Goal: Contribute content: Contribute content

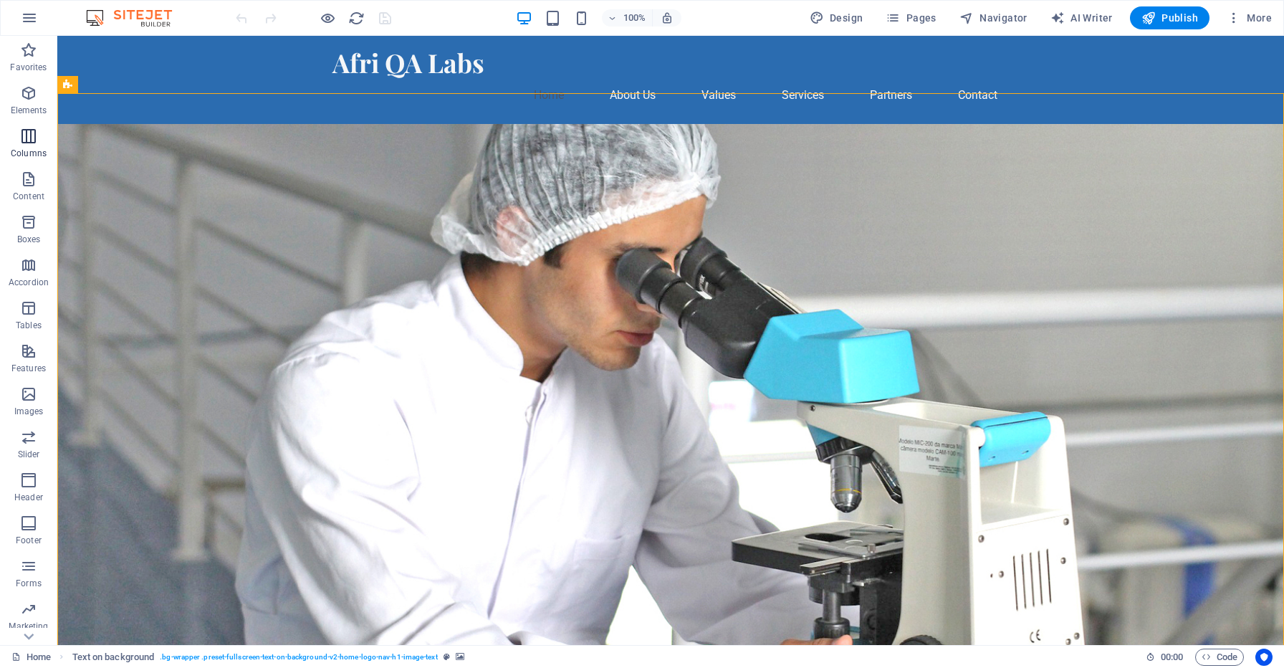
click at [25, 140] on icon "button" at bounding box center [28, 135] width 17 height 17
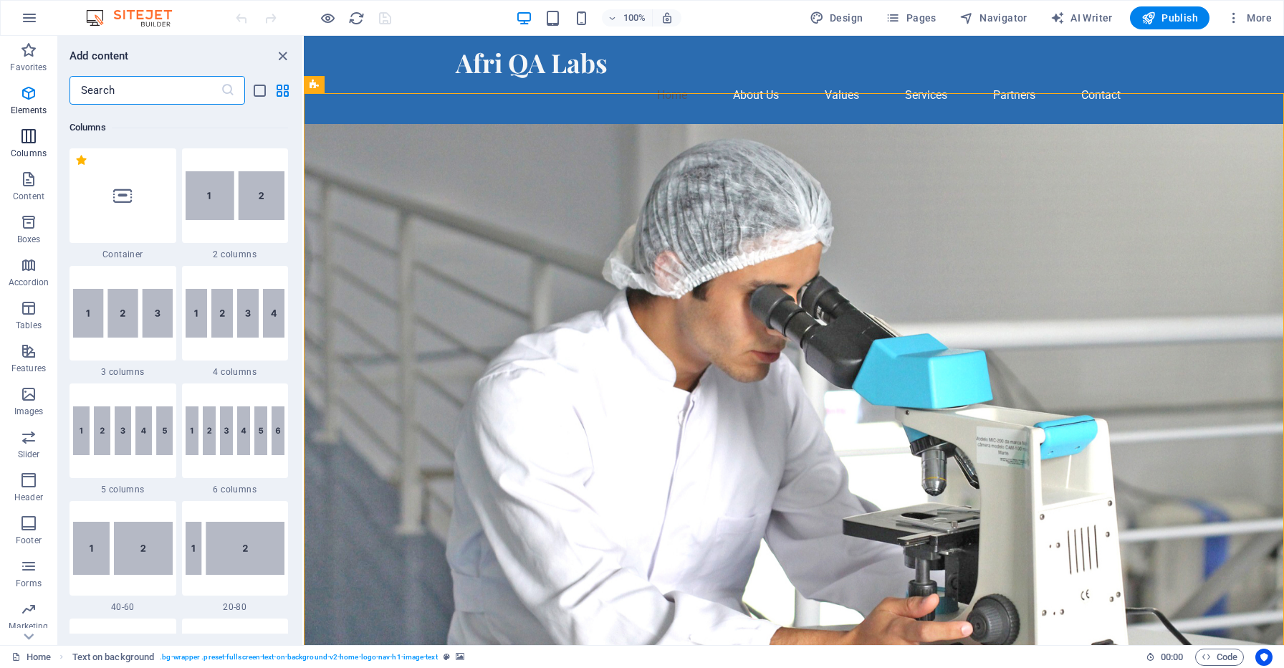
scroll to position [709, 0]
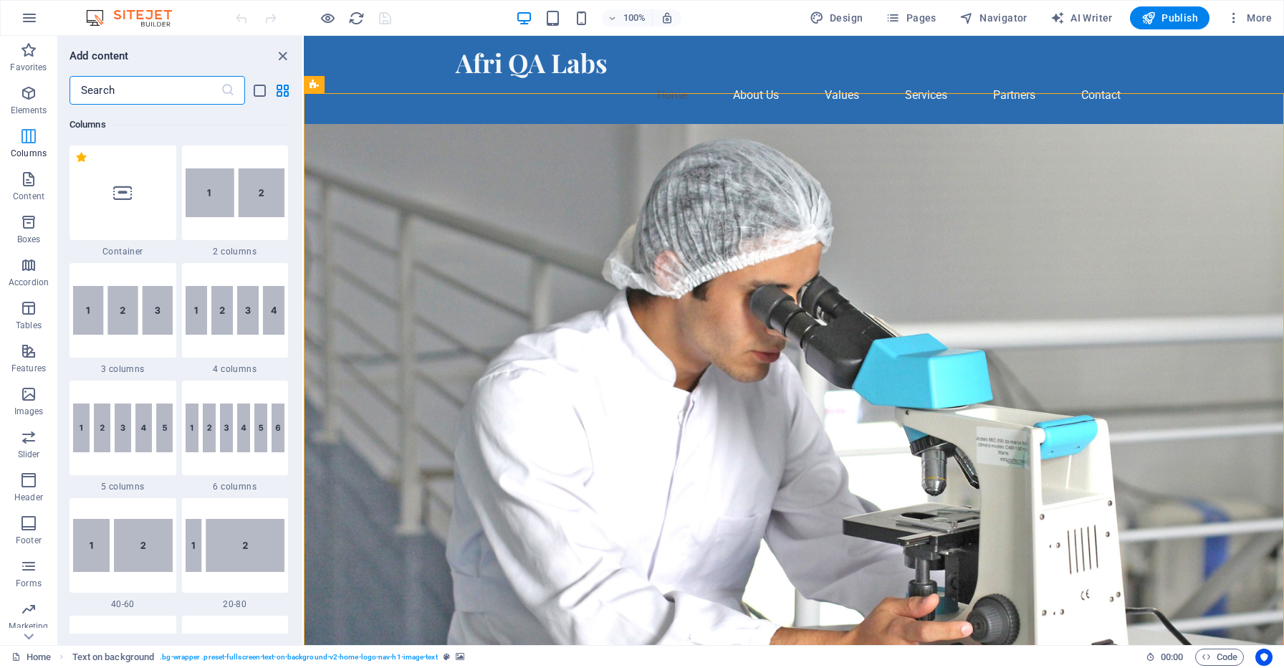
click at [25, 140] on icon "button" at bounding box center [28, 135] width 17 height 17
click at [408, 189] on figure at bounding box center [794, 429] width 980 height 611
click at [1234, 17] on icon "button" at bounding box center [1233, 18] width 14 height 14
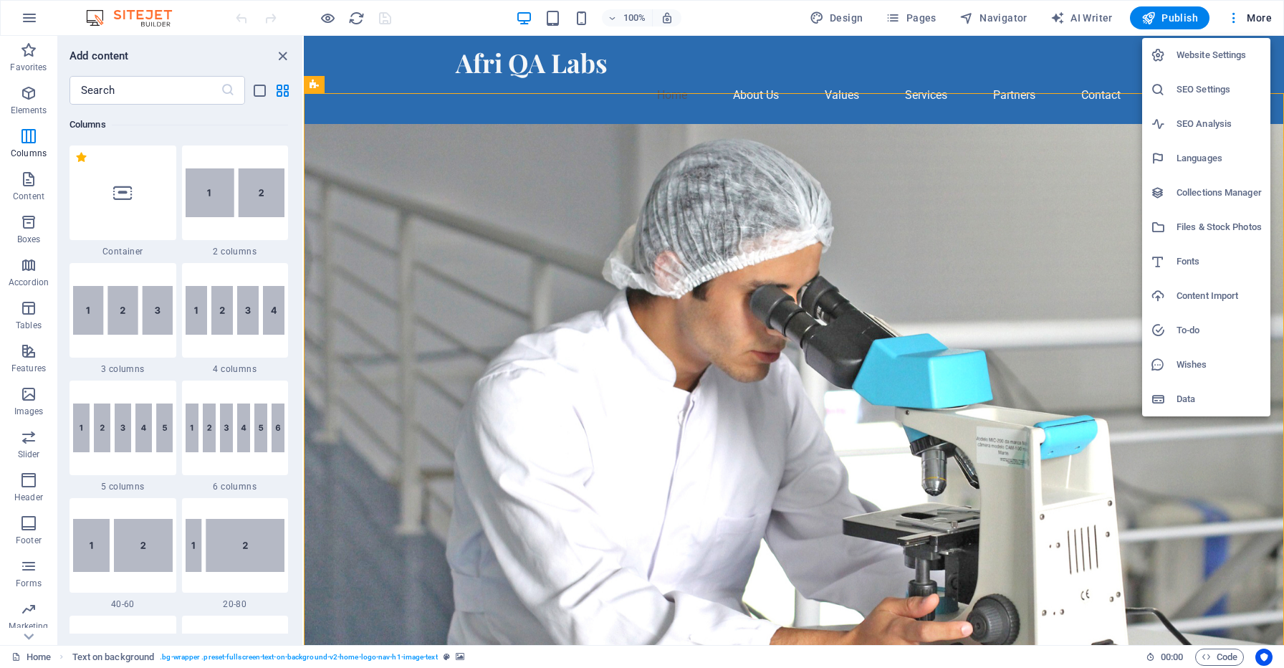
click at [995, 125] on div at bounding box center [642, 334] width 1284 height 668
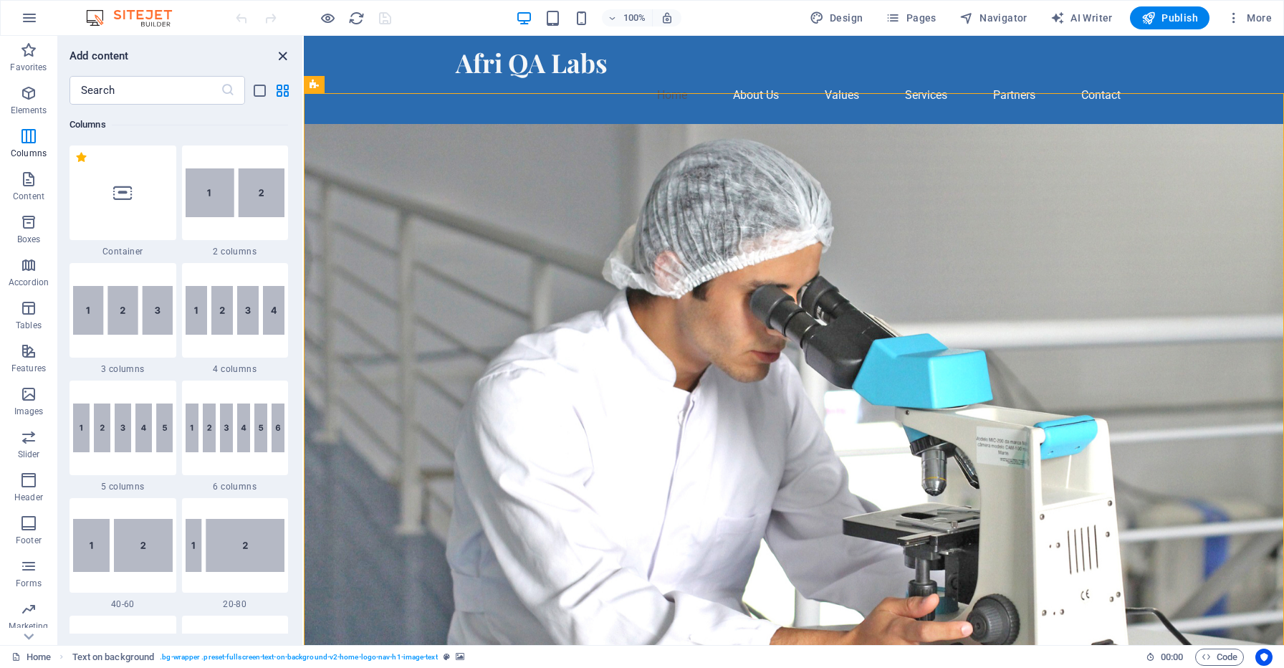
click at [283, 53] on icon "close panel" at bounding box center [282, 56] width 16 height 16
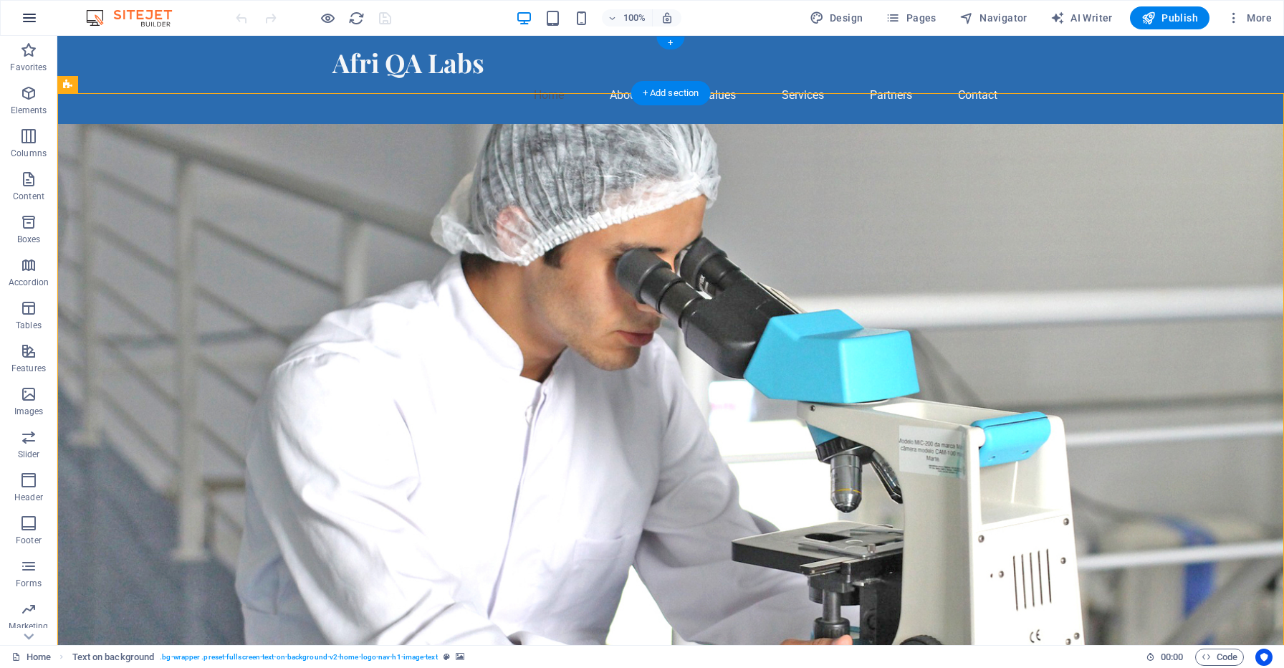
click at [30, 16] on icon "button" at bounding box center [29, 17] width 17 height 17
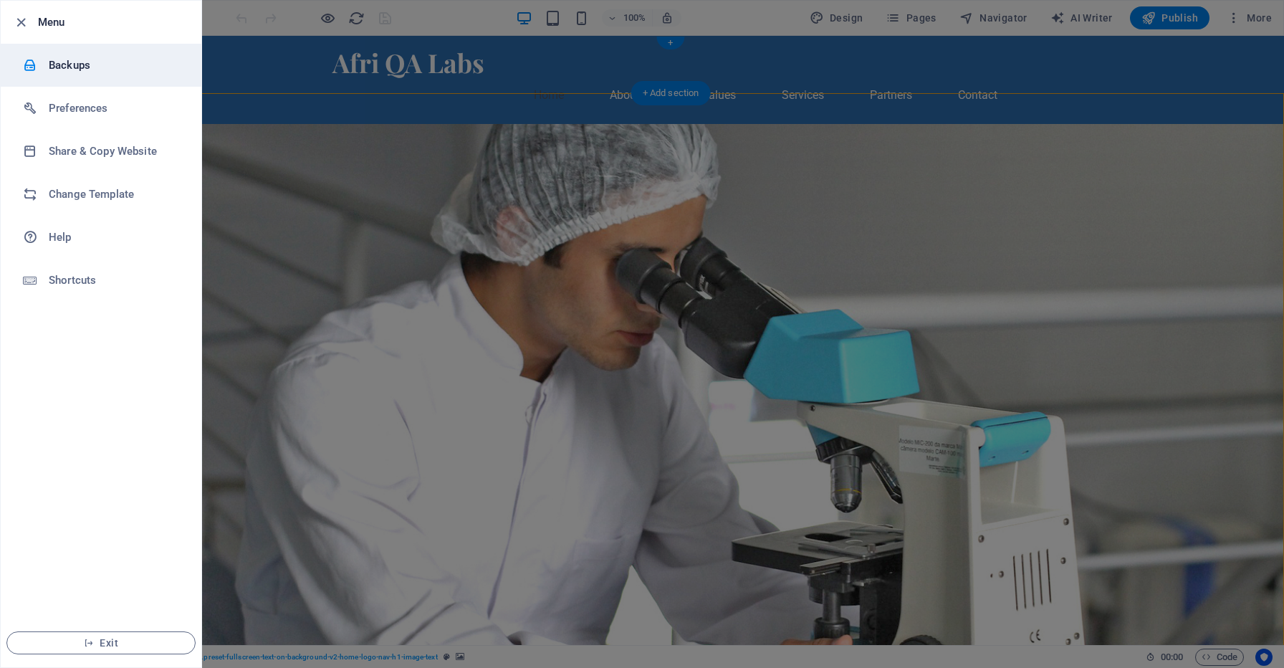
click at [83, 70] on h6 "Backups" at bounding box center [115, 65] width 133 height 17
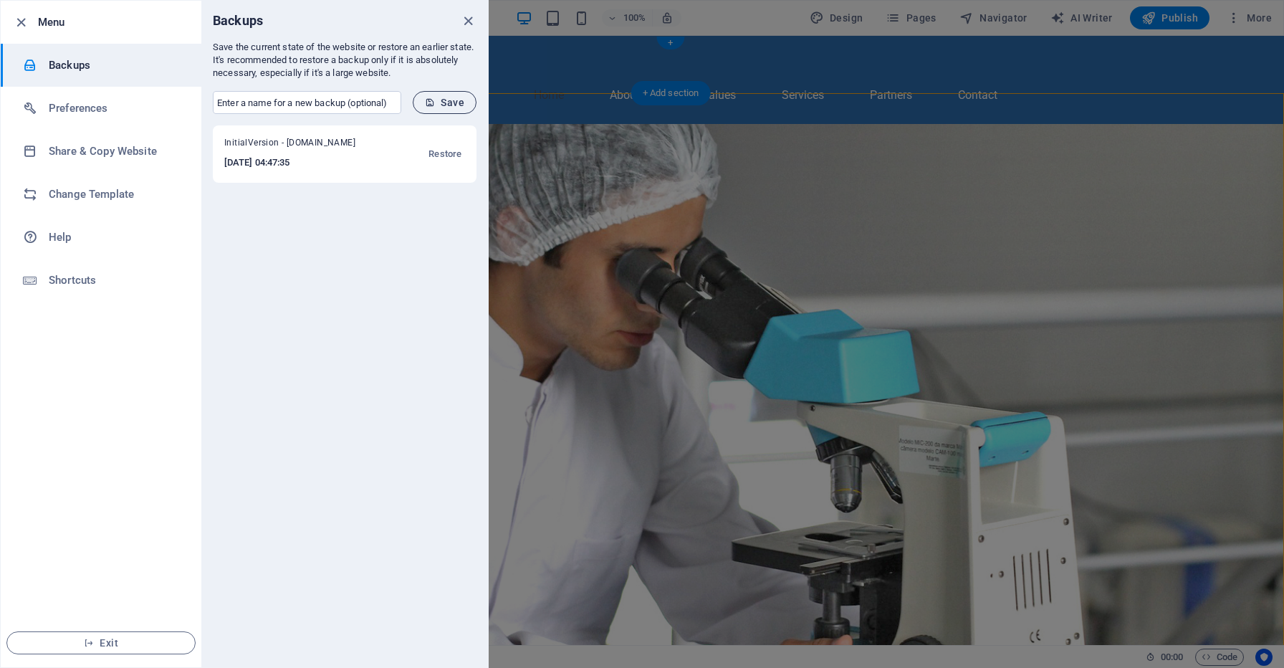
click at [456, 98] on span "Save" at bounding box center [444, 102] width 39 height 11
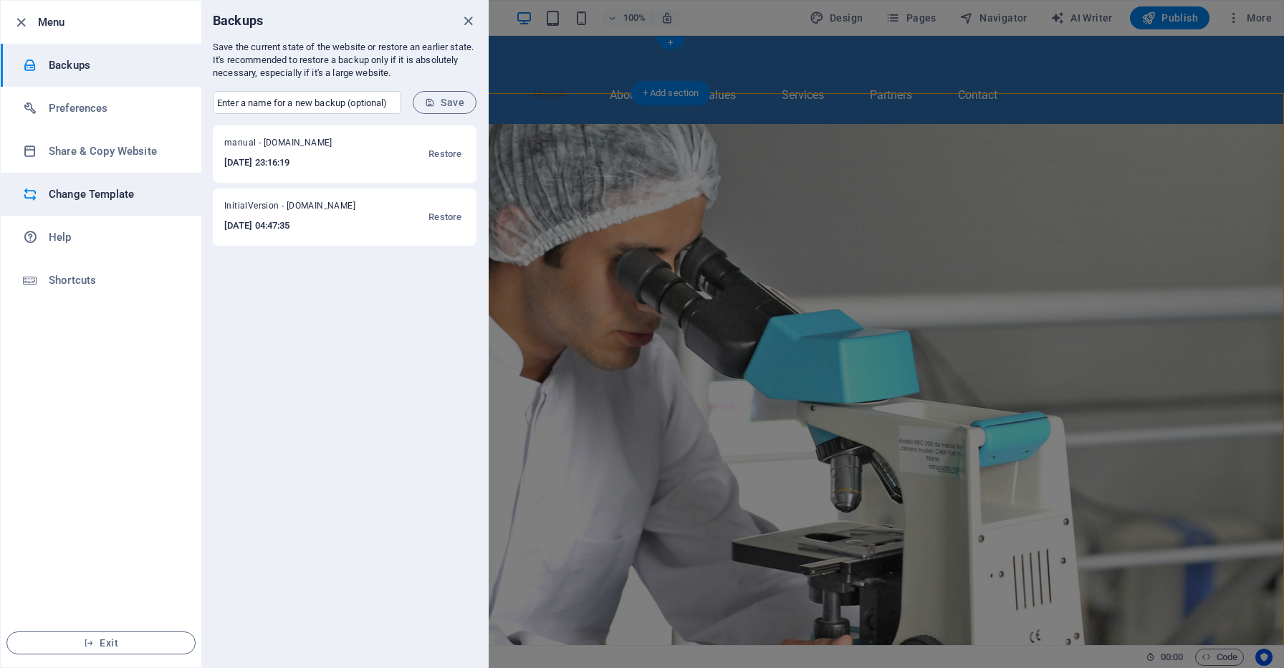
click at [131, 203] on li "Change Template" at bounding box center [101, 194] width 201 height 43
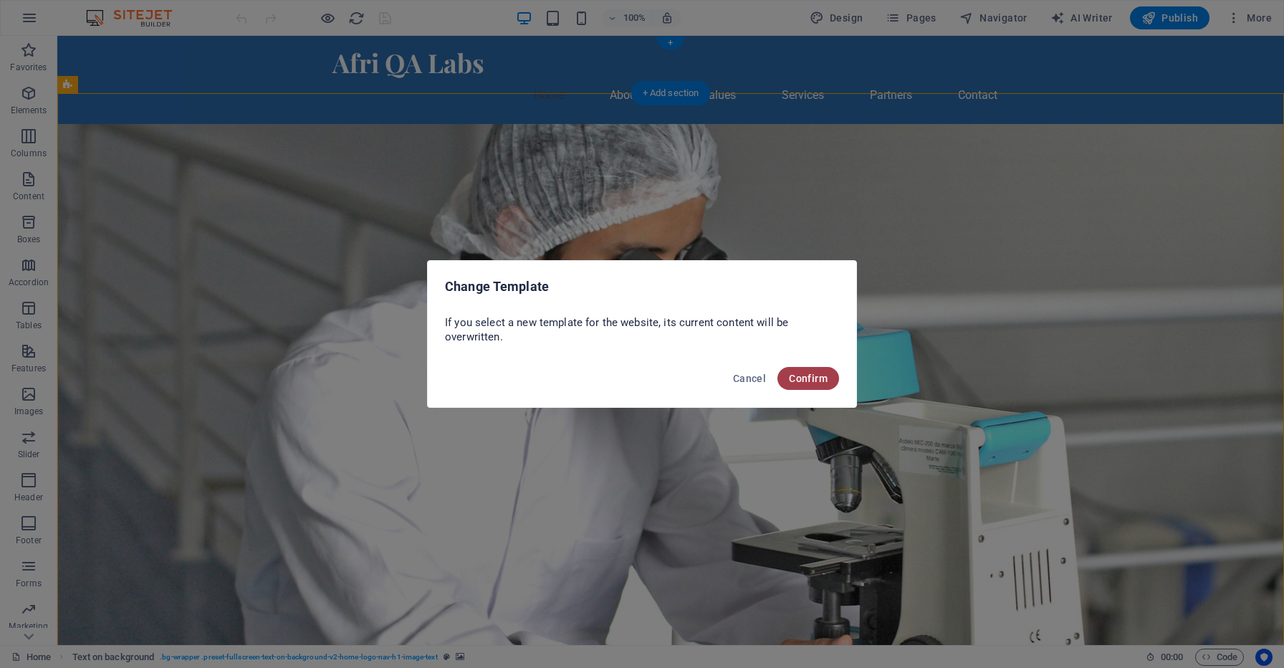
click at [813, 380] on span "Confirm" at bounding box center [808, 377] width 39 height 11
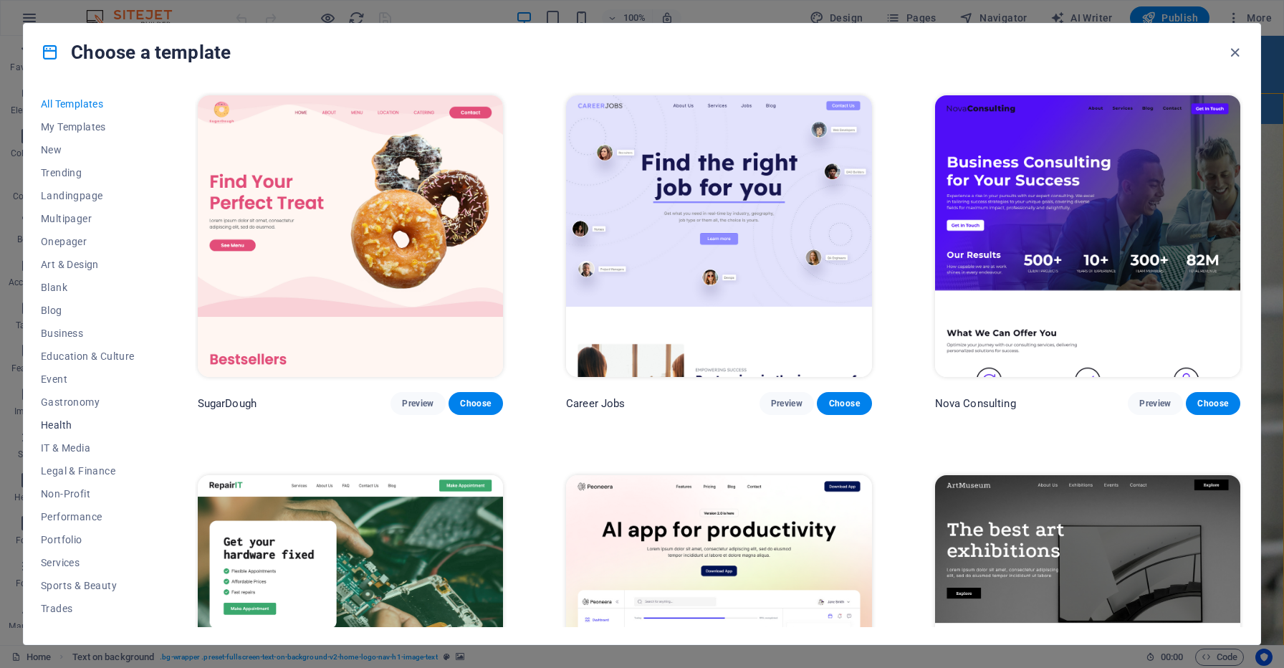
click at [59, 427] on span "Health" at bounding box center [88, 424] width 94 height 11
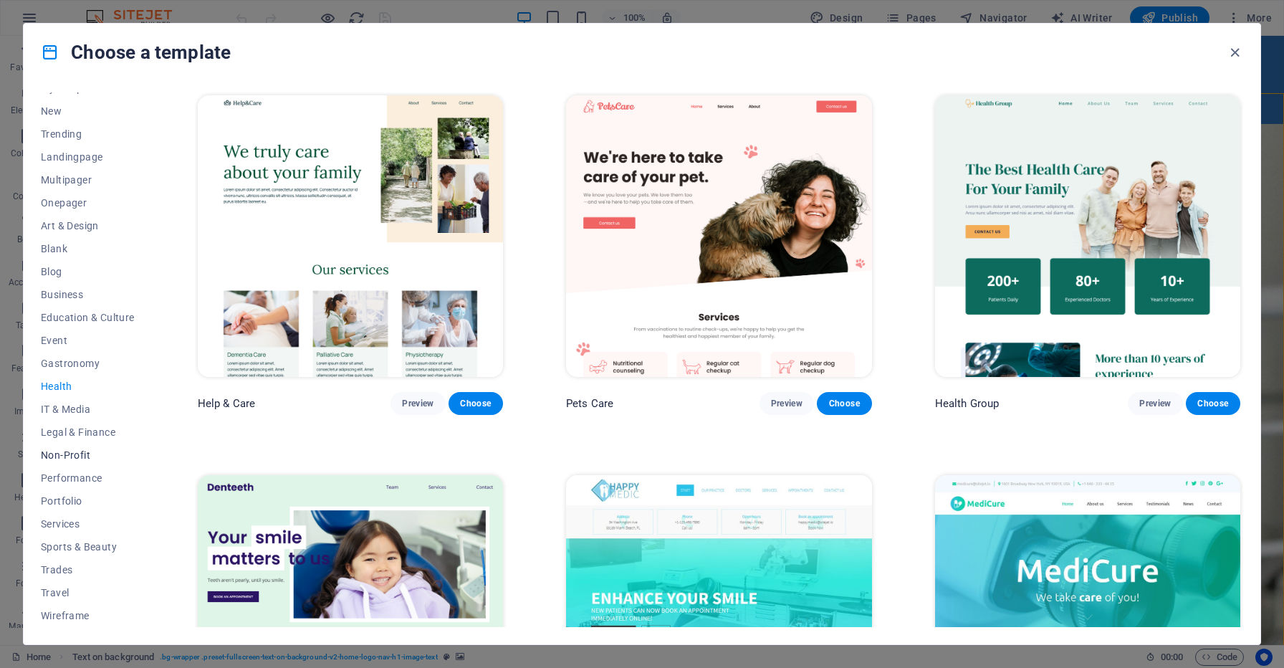
scroll to position [39, 0]
click at [72, 454] on span "Non-Profit" at bounding box center [88, 454] width 94 height 11
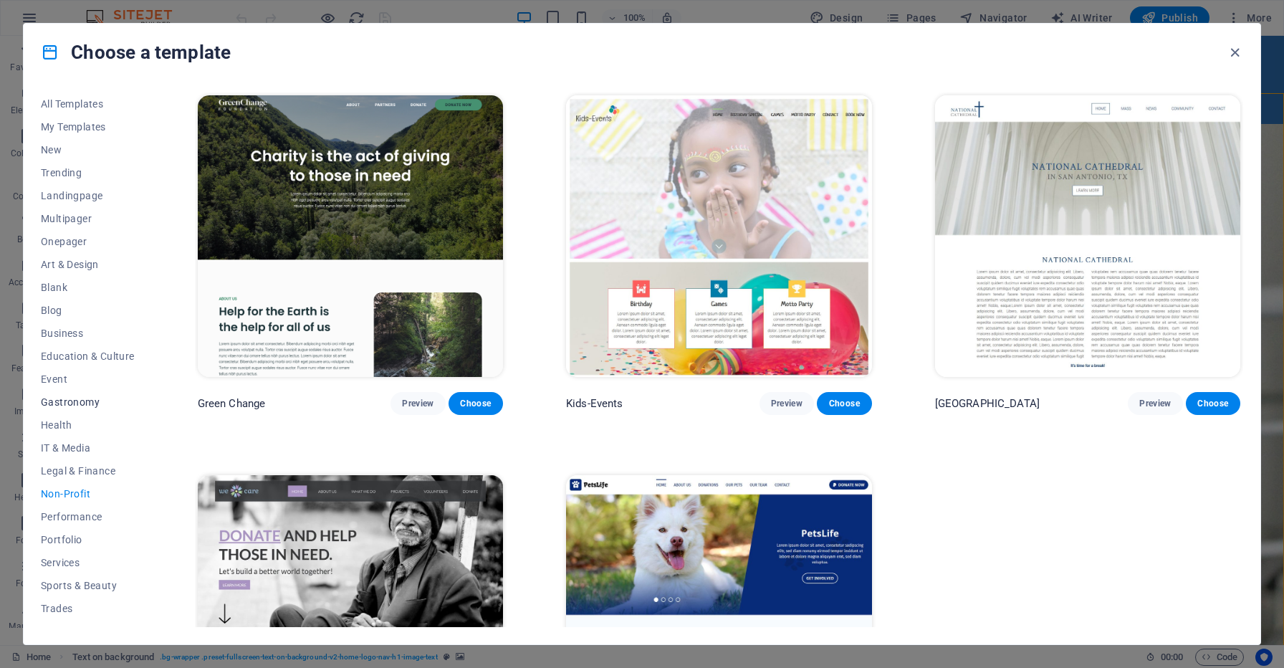
scroll to position [0, 0]
click at [58, 425] on span "Health" at bounding box center [88, 424] width 94 height 11
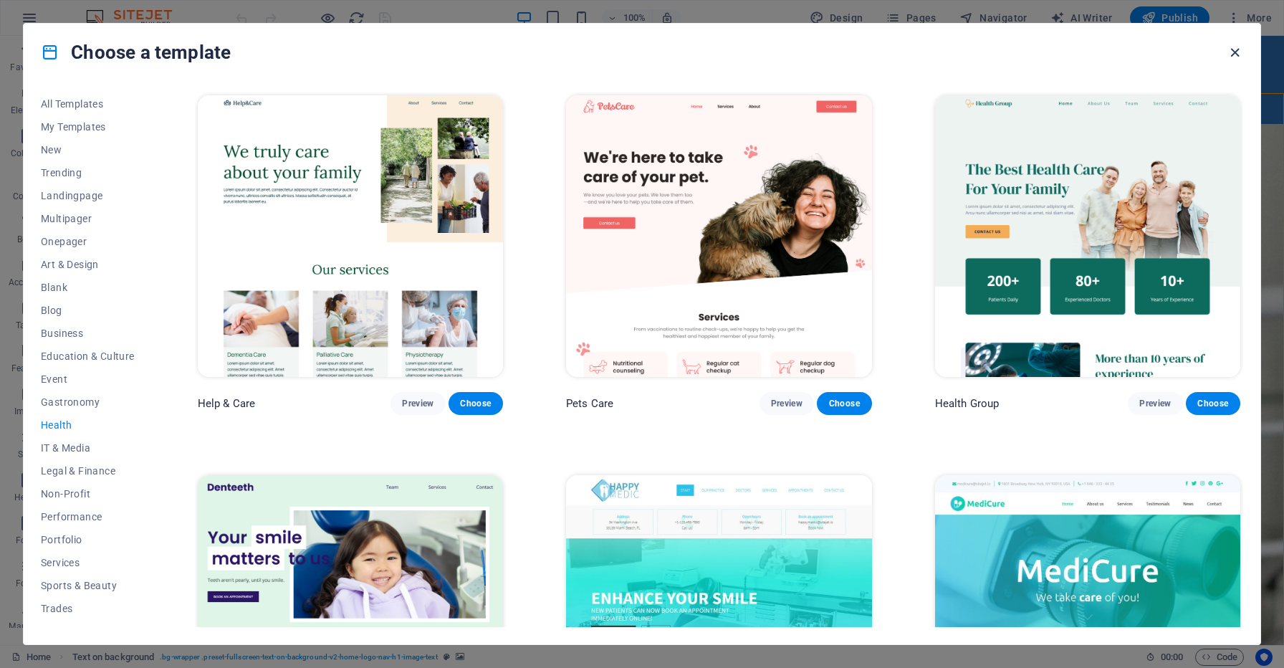
click at [1237, 47] on icon "button" at bounding box center [1234, 52] width 16 height 16
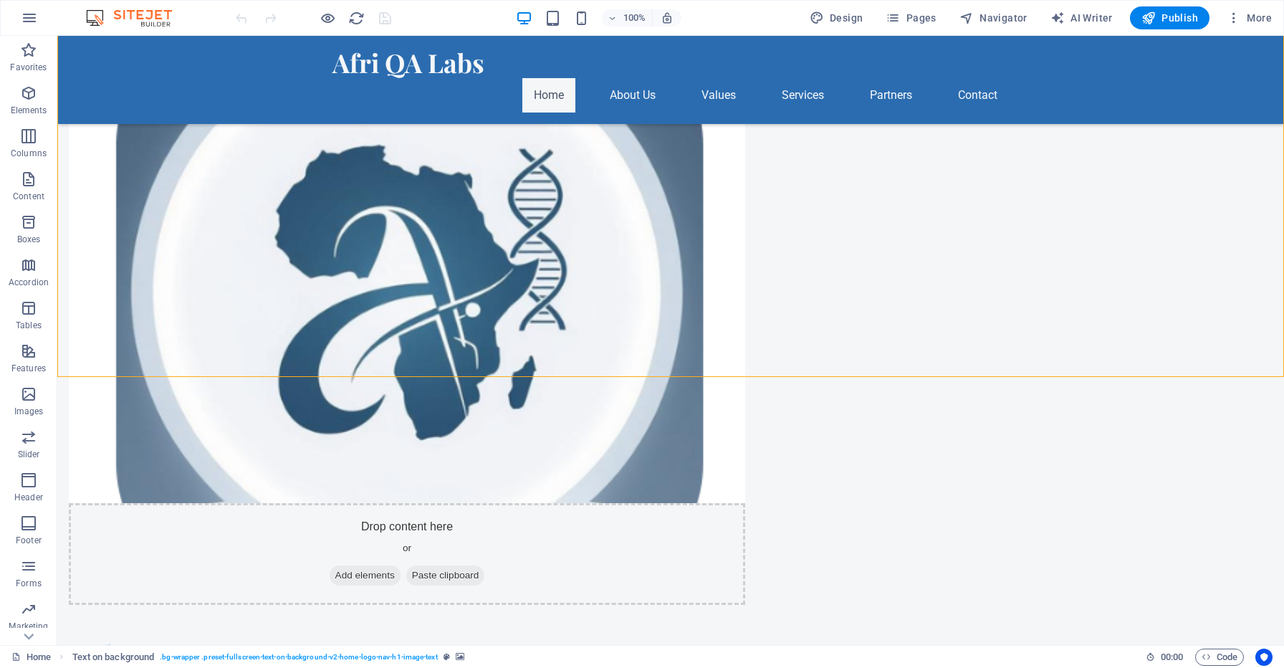
scroll to position [241, 0]
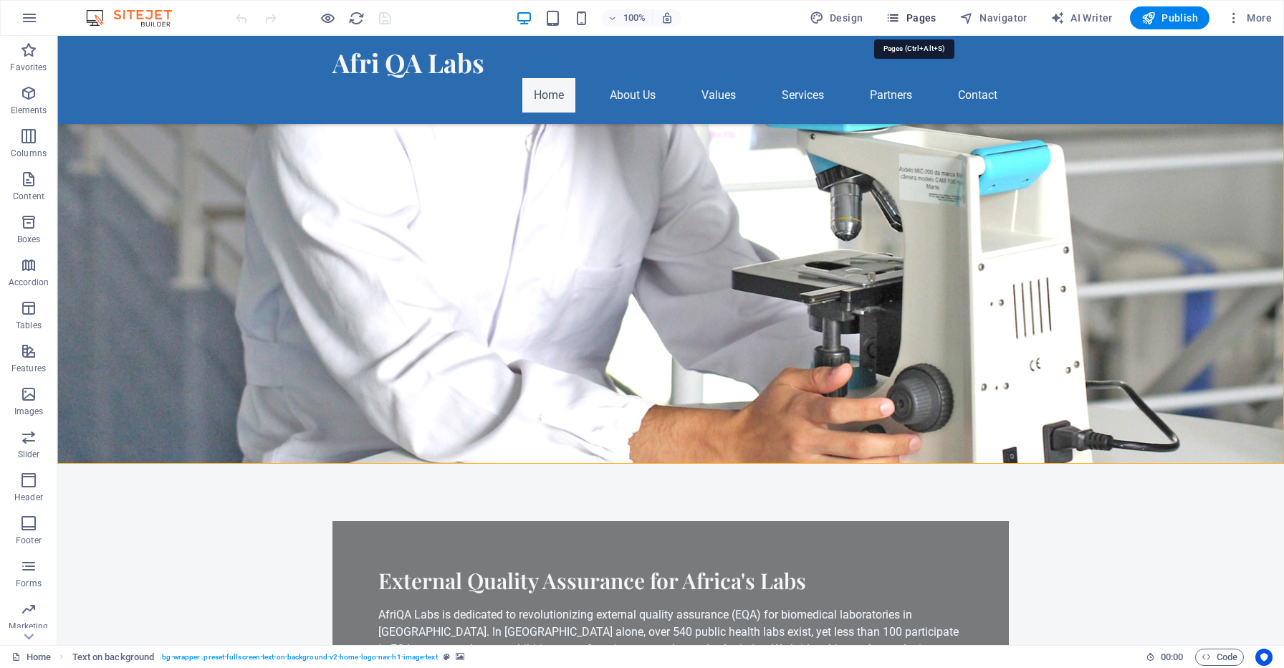
click at [921, 20] on span "Pages" at bounding box center [910, 18] width 50 height 14
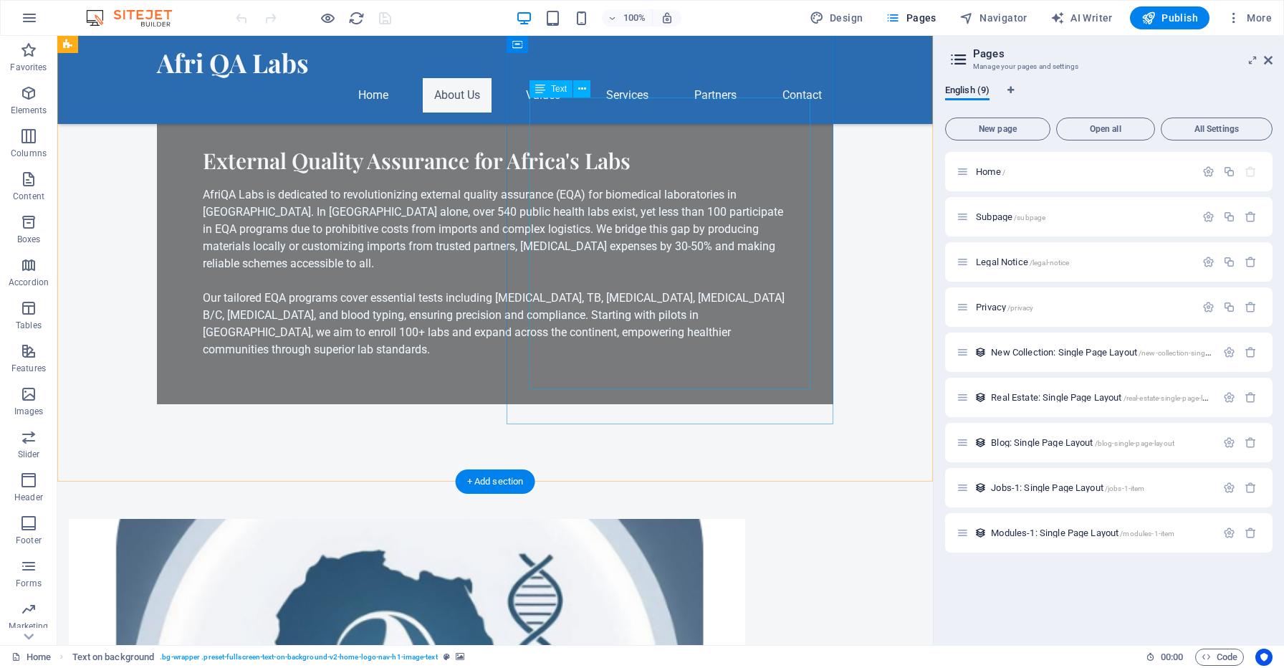
scroll to position [726, 0]
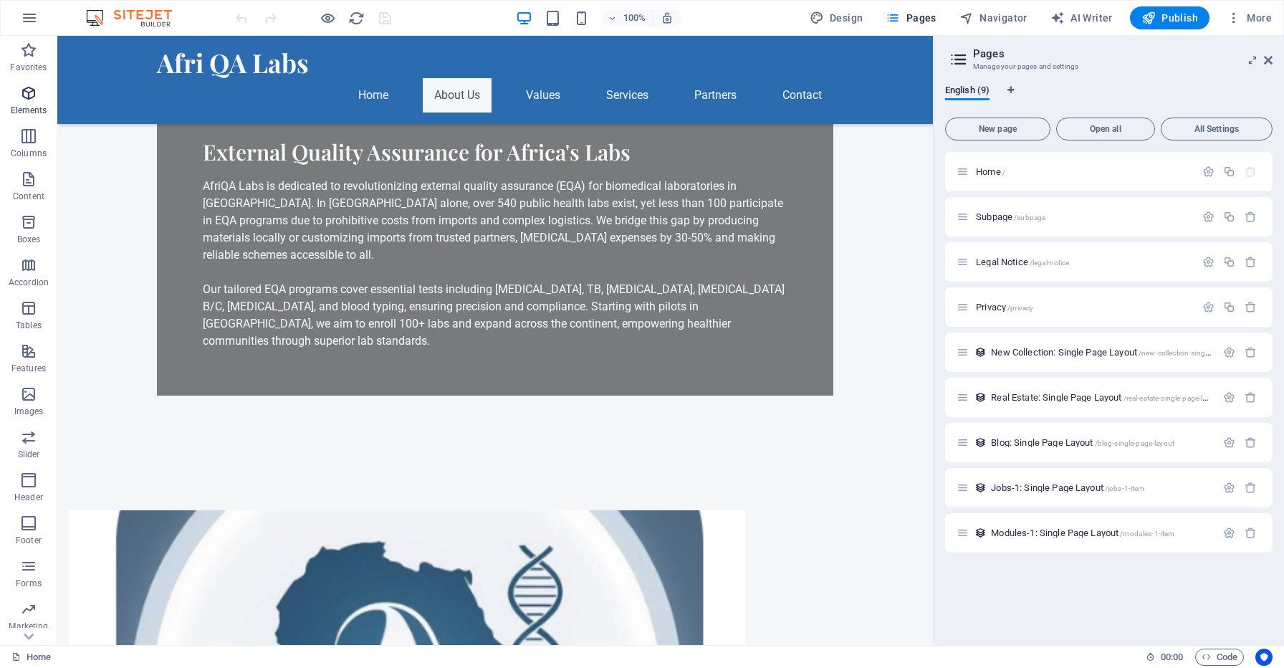
click at [23, 100] on icon "button" at bounding box center [28, 93] width 17 height 17
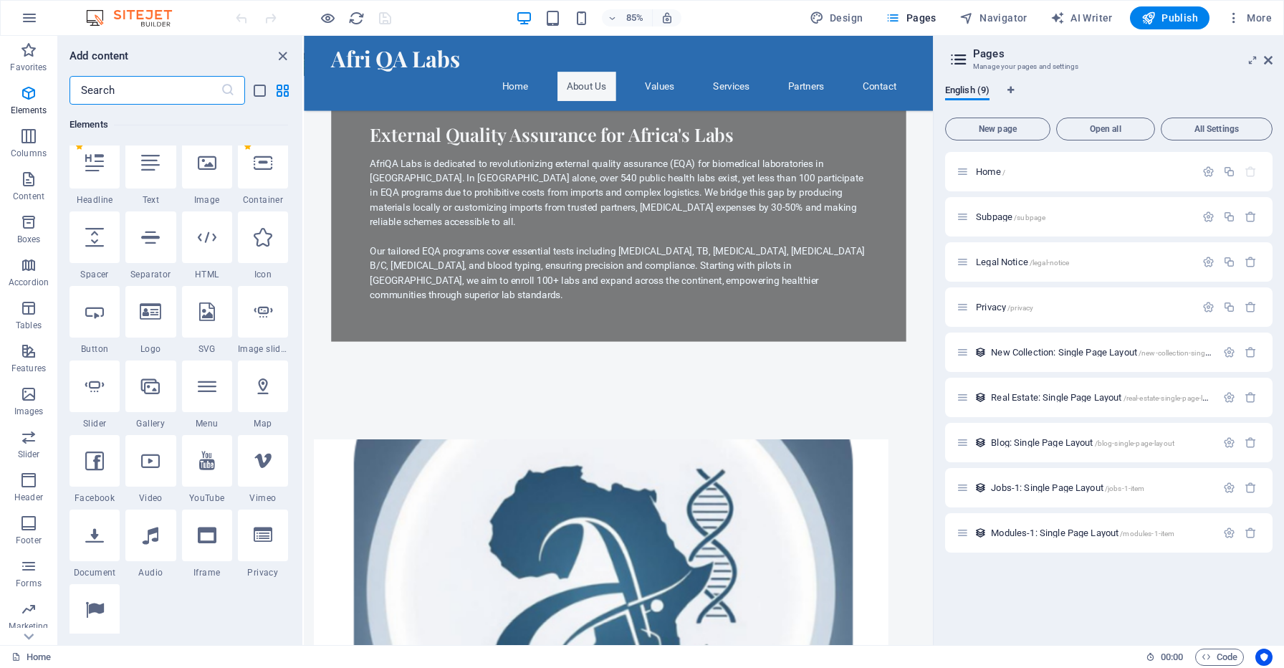
scroll to position [165, 0]
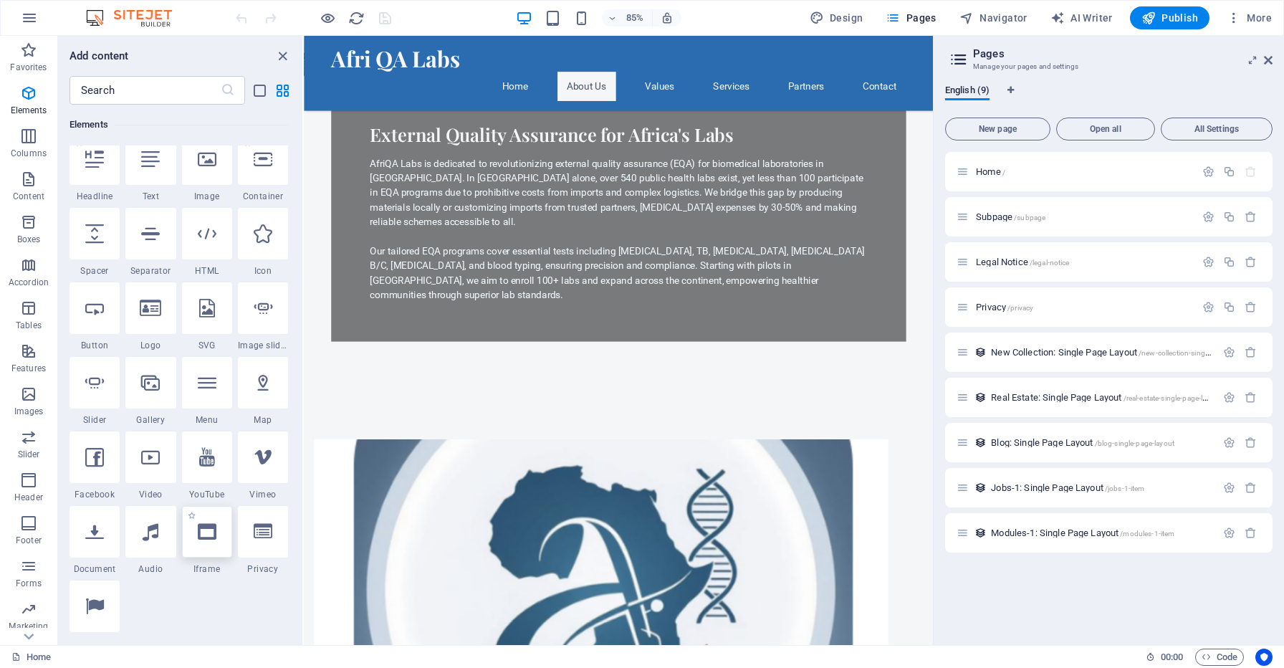
click at [205, 534] on icon at bounding box center [207, 531] width 19 height 19
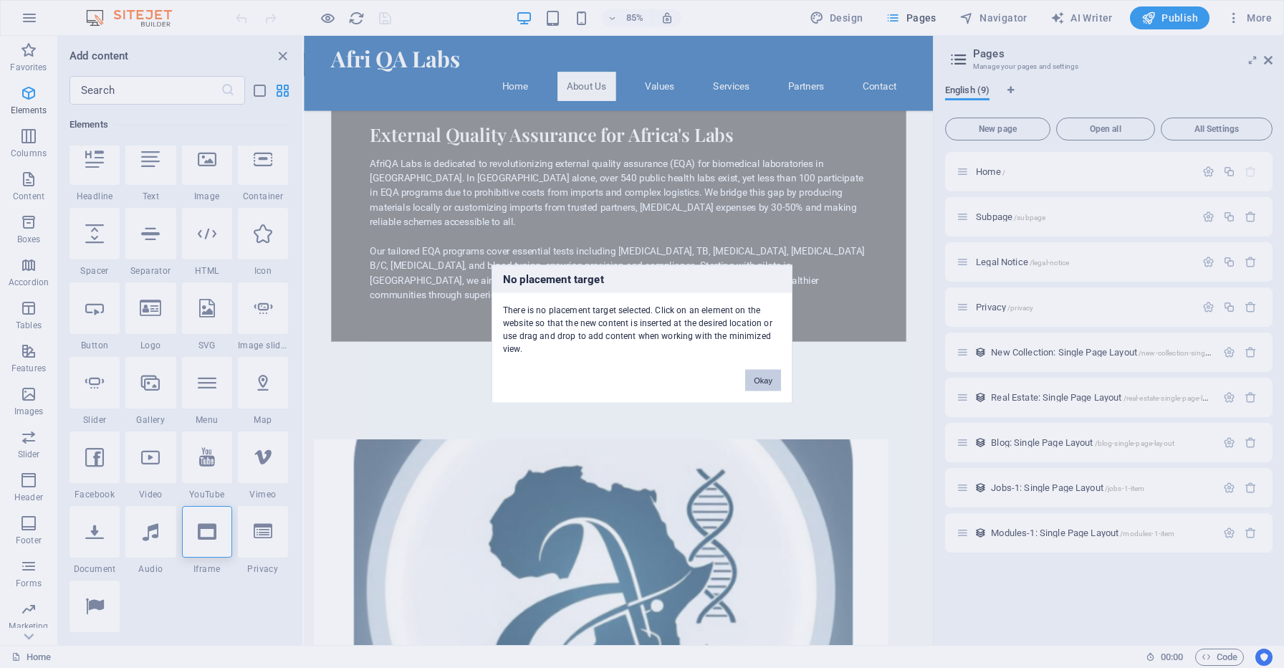
click at [761, 381] on button "Okay" at bounding box center [763, 380] width 36 height 21
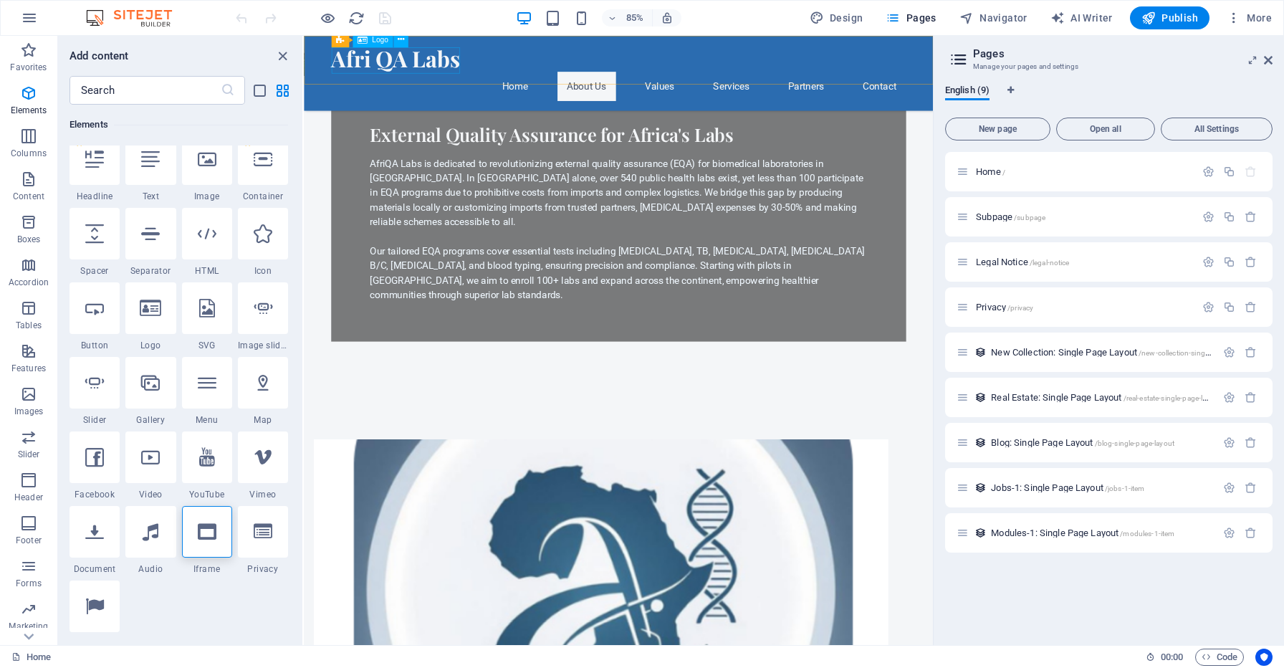
click at [408, 67] on div "Afri QA Labs" at bounding box center [674, 62] width 676 height 31
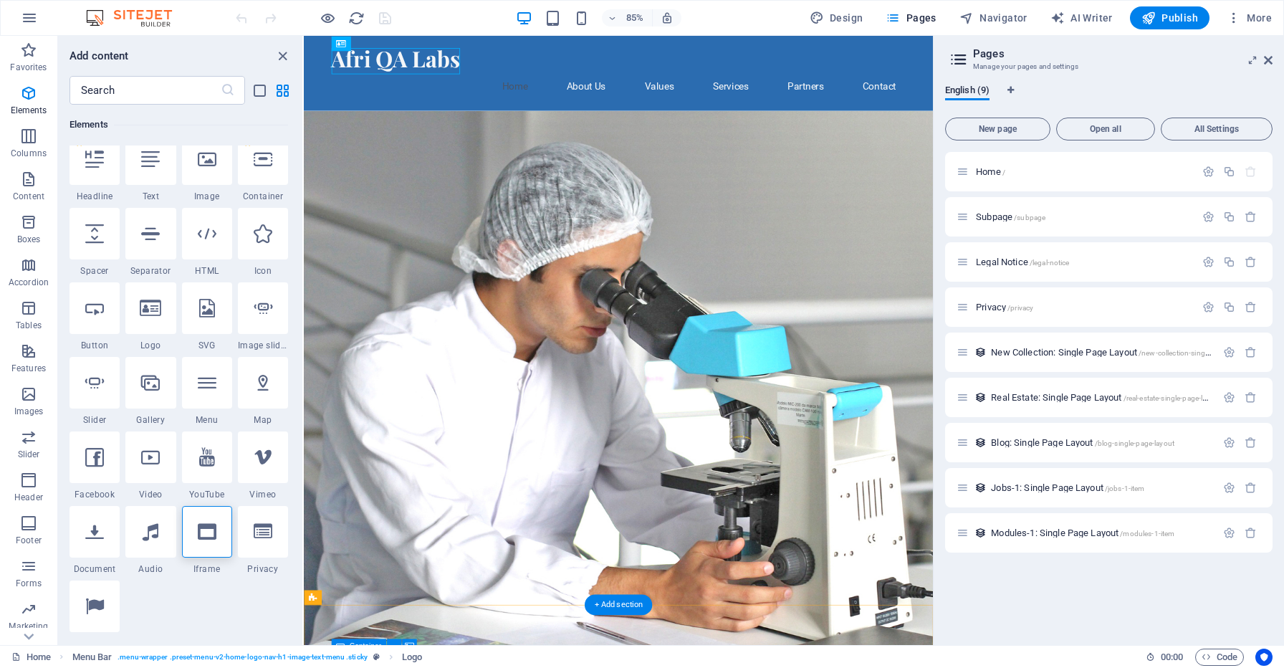
scroll to position [0, 0]
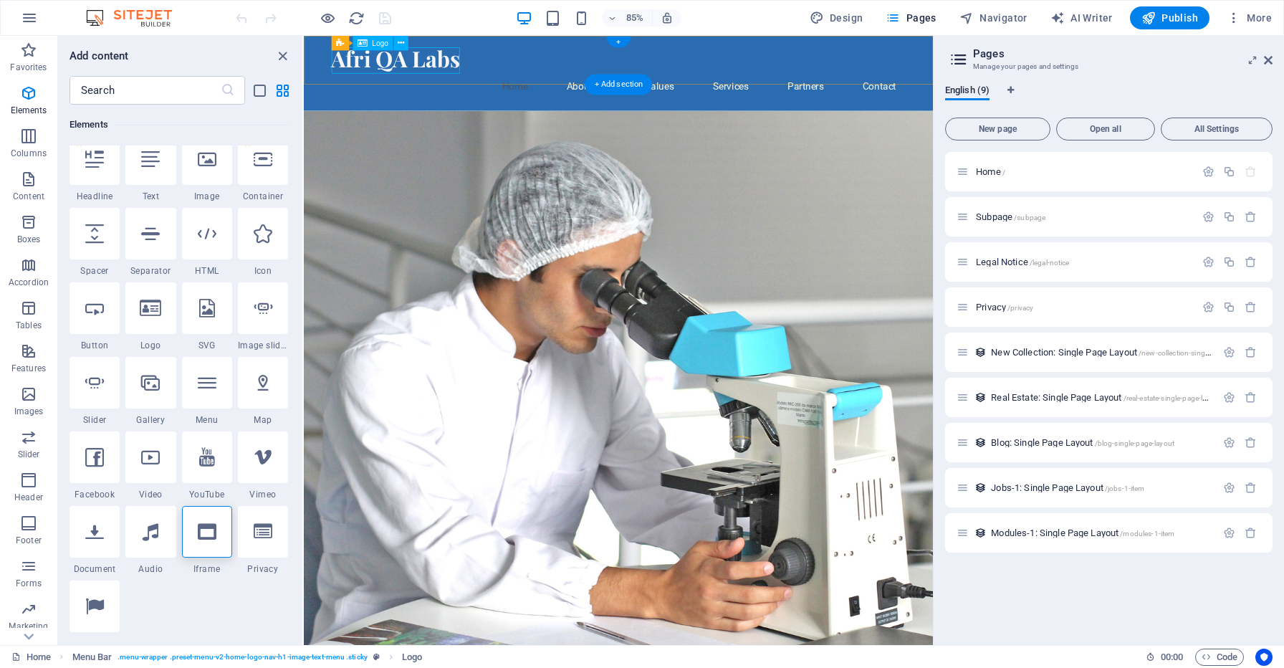
click at [405, 65] on div "Afri QA Labs" at bounding box center [674, 62] width 676 height 31
click at [398, 42] on icon at bounding box center [401, 43] width 6 height 13
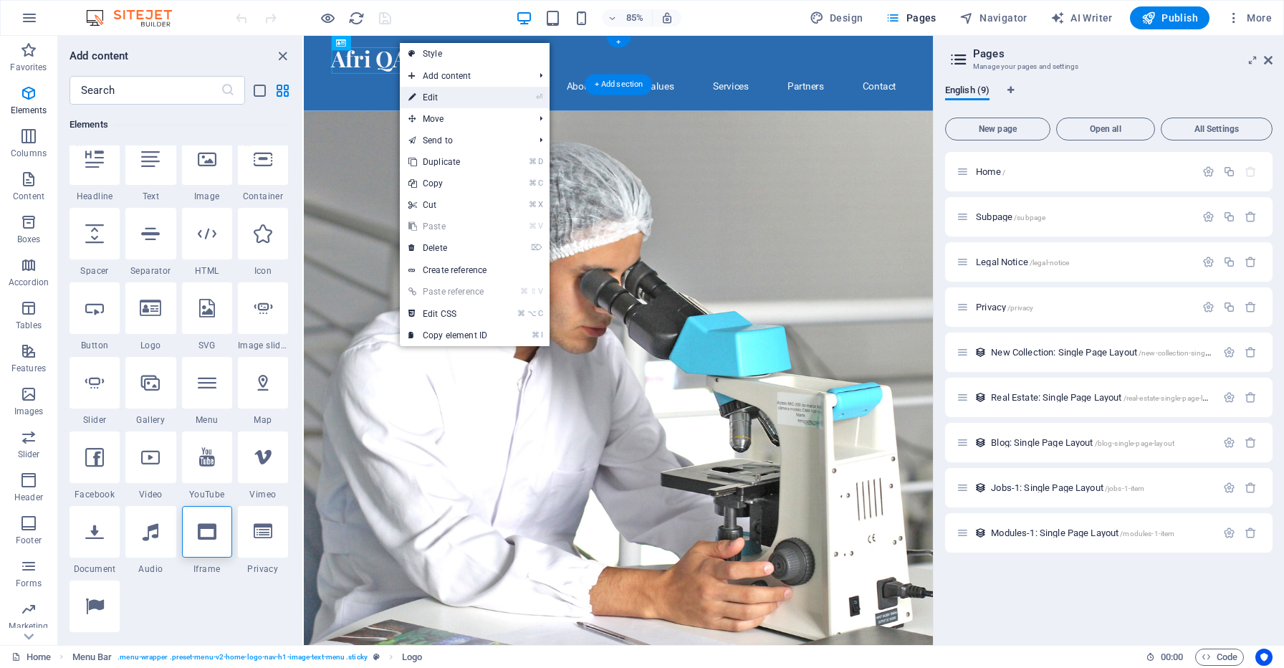
click at [448, 96] on link "⏎ Edit" at bounding box center [448, 97] width 96 height 21
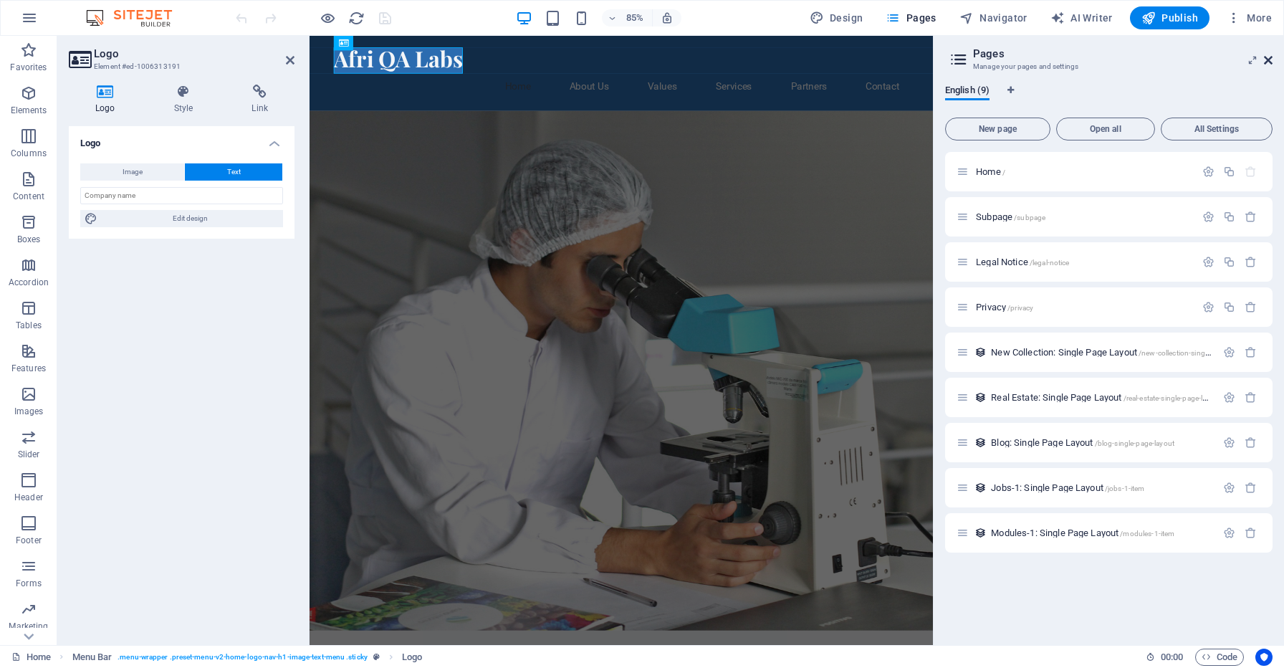
click at [1271, 59] on icon at bounding box center [1268, 59] width 9 height 11
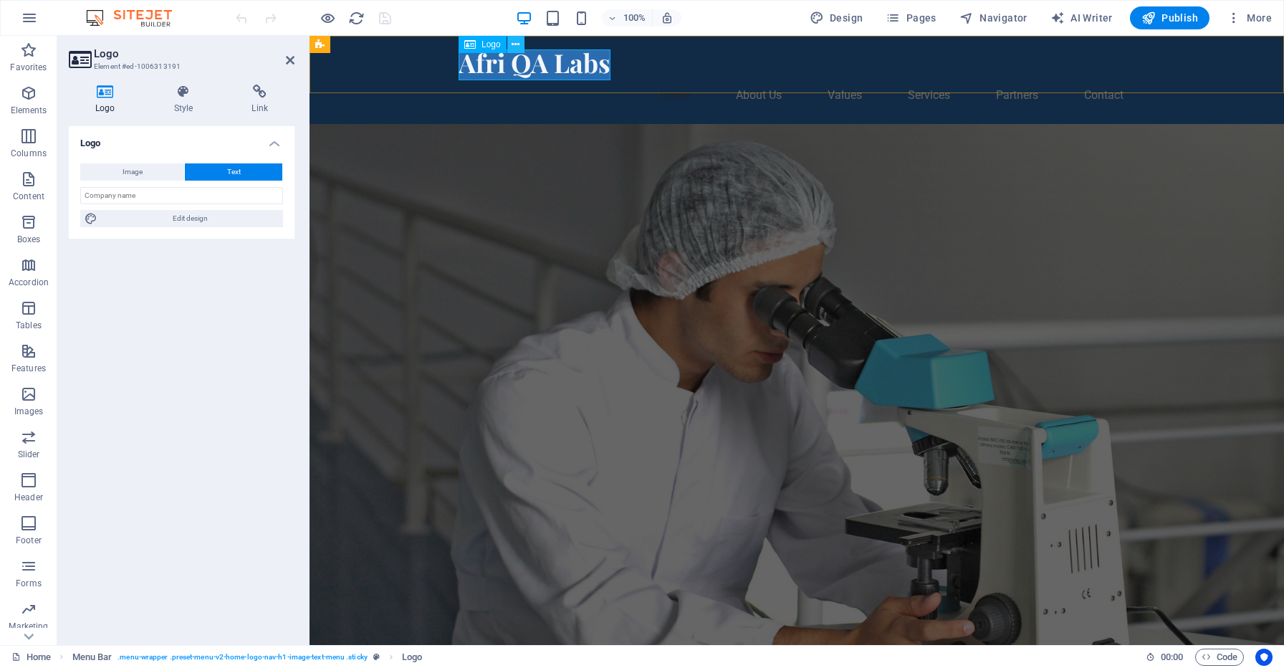
click at [516, 44] on icon at bounding box center [515, 44] width 8 height 15
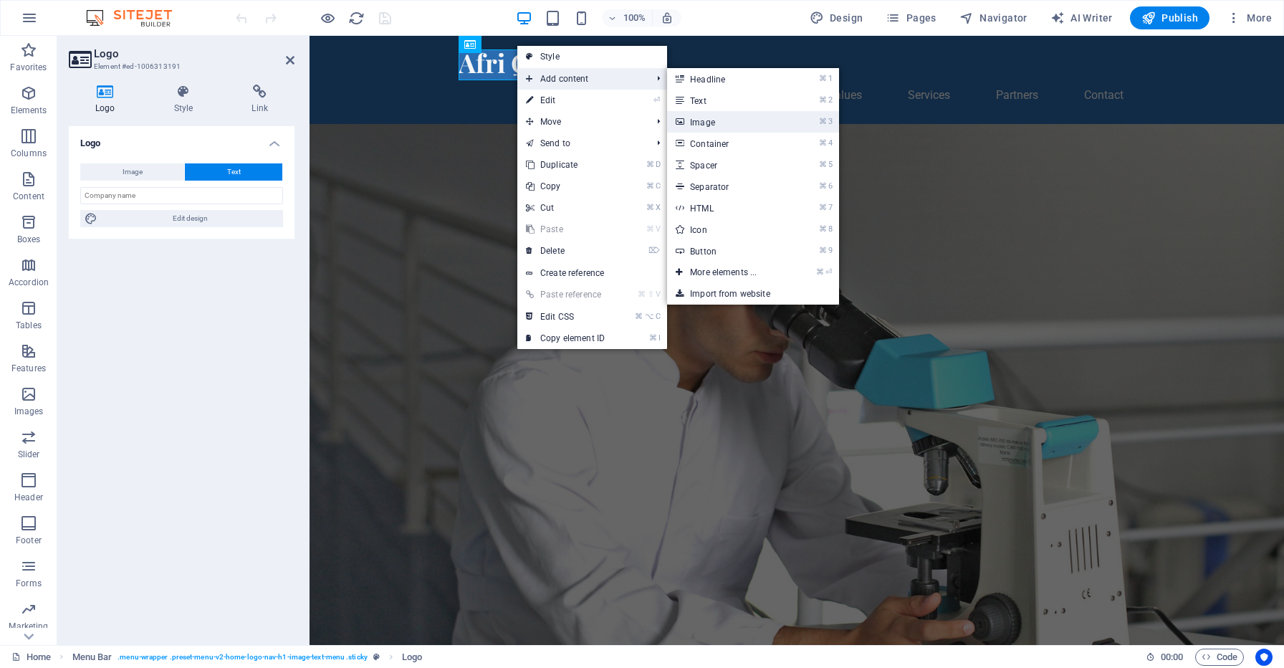
click at [715, 124] on link "⌘ 3 Image" at bounding box center [726, 121] width 118 height 21
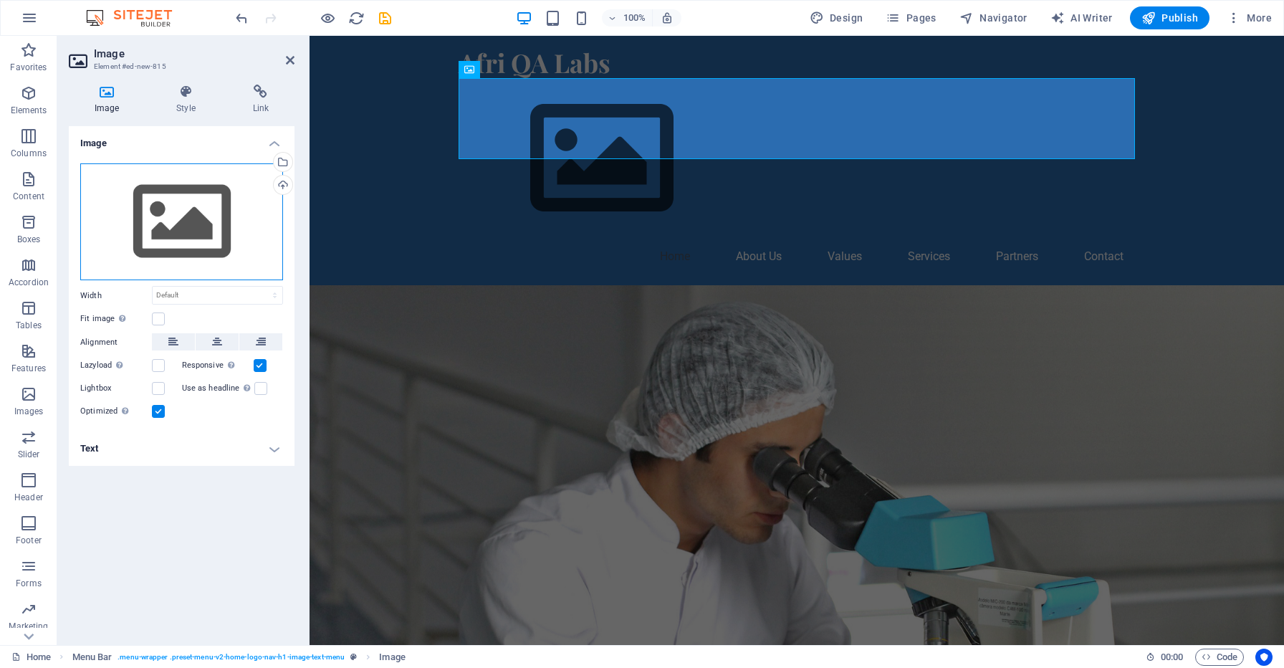
click at [203, 208] on div "Drag files here, click to choose files or select files from Files or our free s…" at bounding box center [181, 221] width 203 height 117
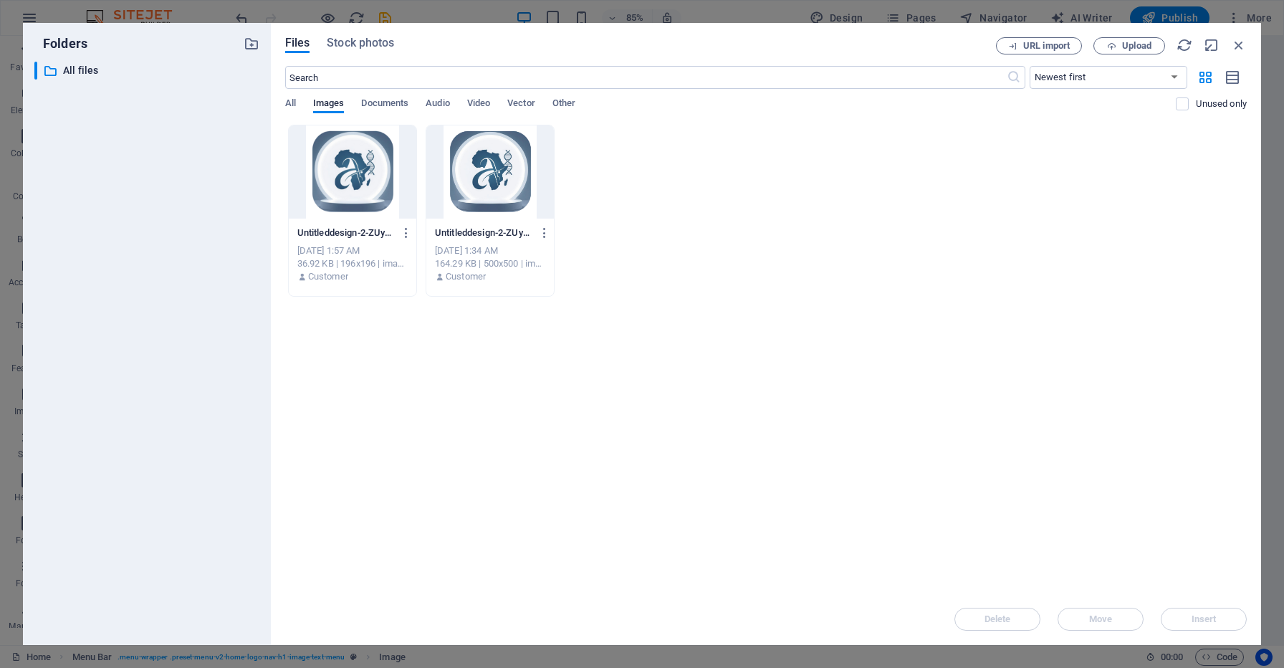
click at [499, 169] on div at bounding box center [489, 171] width 127 height 93
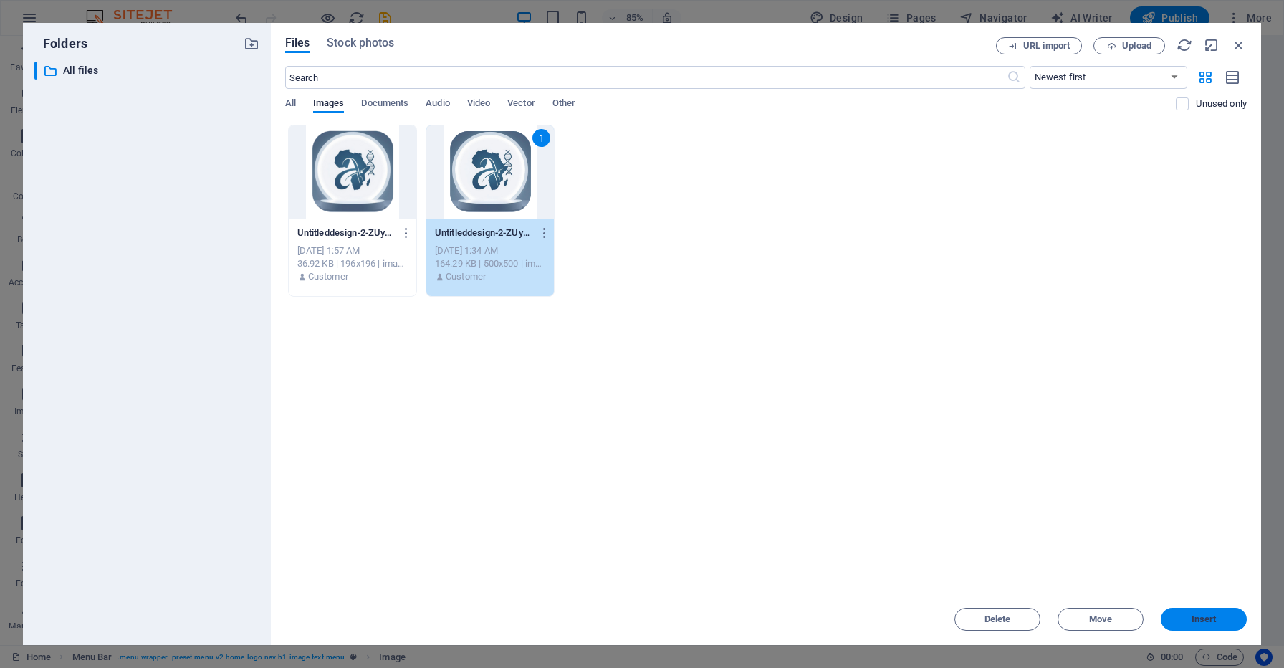
click at [1202, 619] on span "Insert" at bounding box center [1203, 619] width 25 height 9
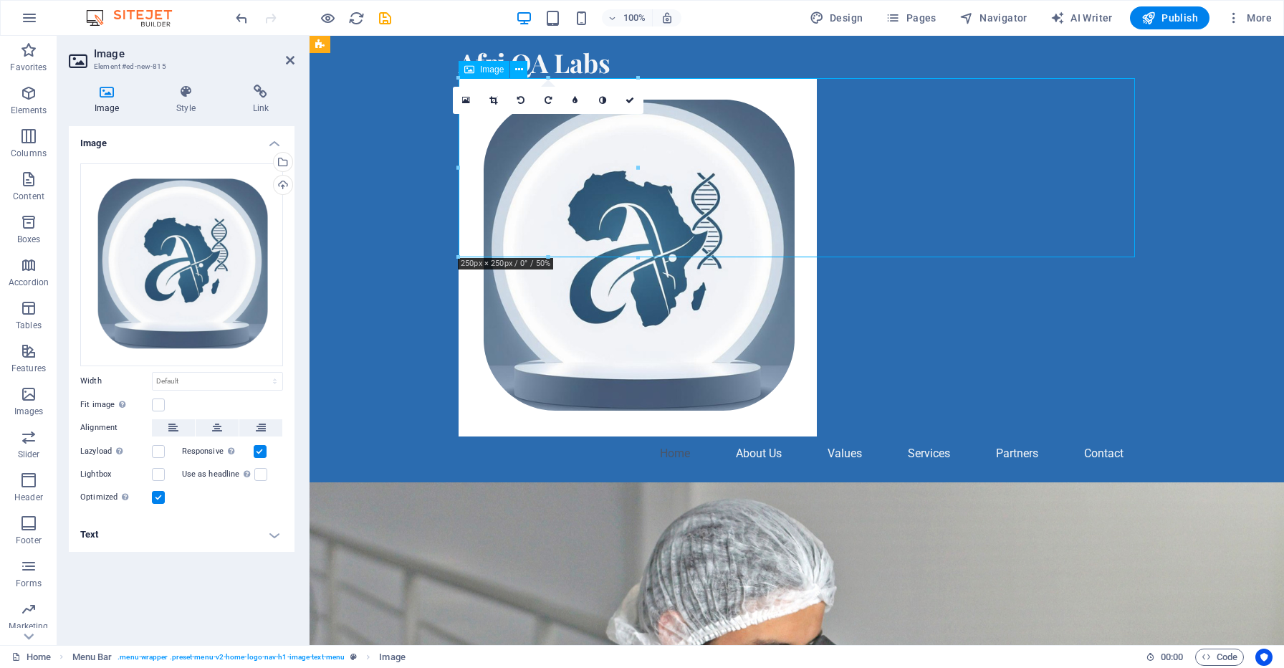
drag, startPoint x: 580, startPoint y: 171, endPoint x: 516, endPoint y: 160, distance: 65.5
click at [516, 160] on figure at bounding box center [796, 257] width 676 height 358
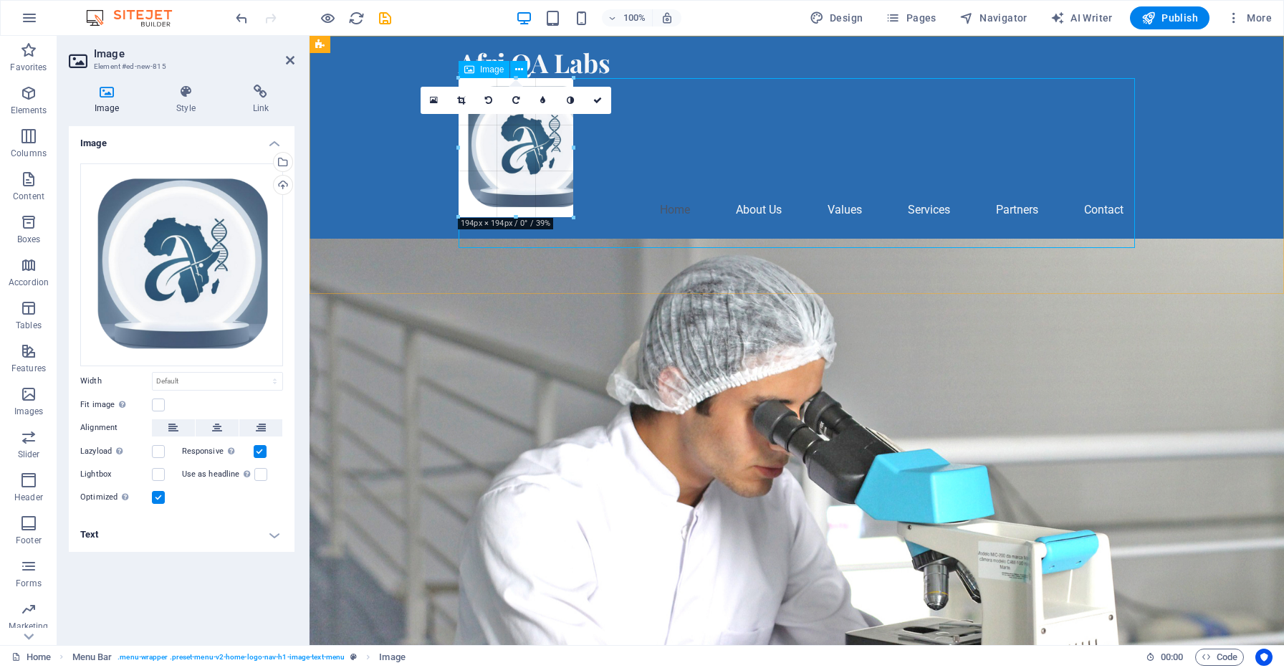
drag, startPoint x: 637, startPoint y: 76, endPoint x: 572, endPoint y: 140, distance: 91.2
type input "186"
select select "px"
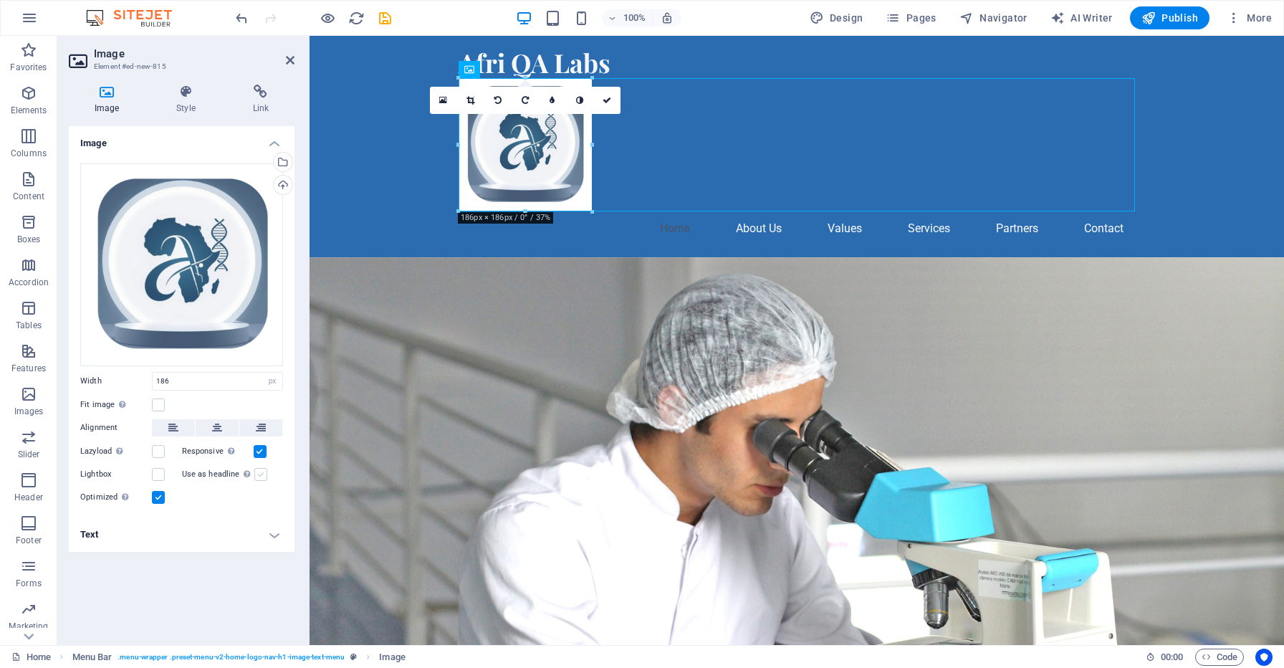
click at [261, 468] on label at bounding box center [260, 474] width 13 height 13
click at [0, 0] on input "Use as headline The image will be wrapped in an H1 headline tag. Useful for giv…" at bounding box center [0, 0] width 0 height 0
click at [562, 170] on figure at bounding box center [796, 144] width 676 height 133
click at [637, 126] on figure at bounding box center [796, 144] width 676 height 133
click at [500, 160] on figure at bounding box center [796, 144] width 676 height 133
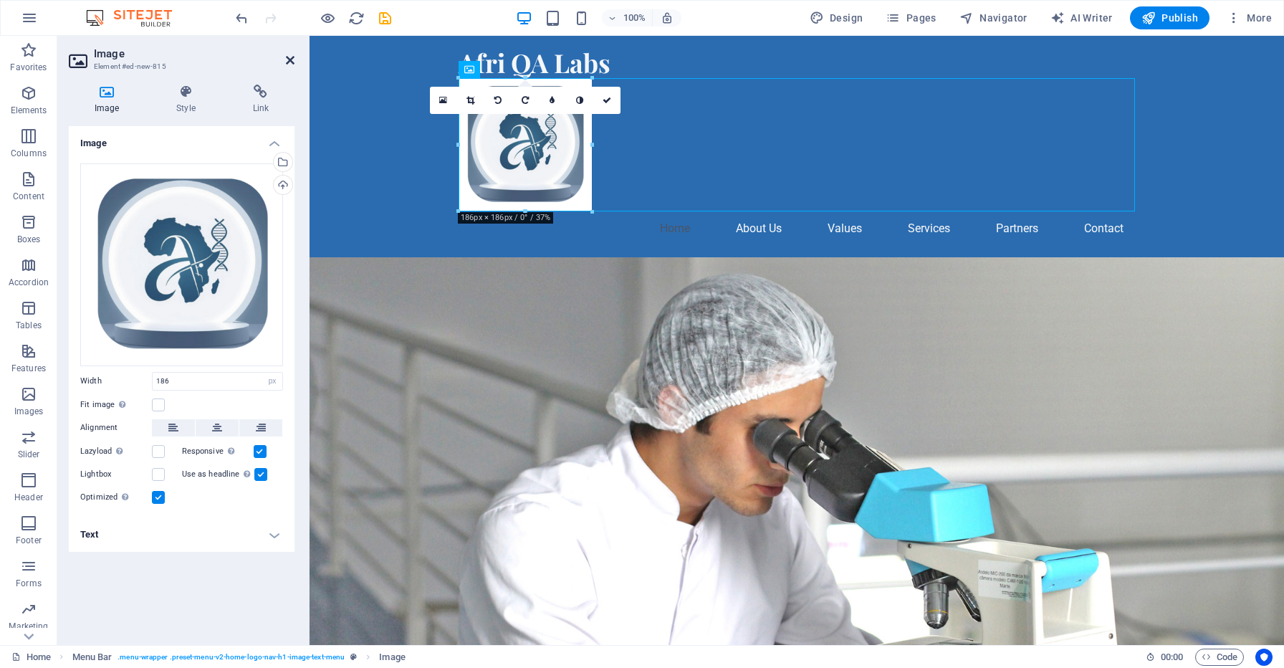
click at [287, 60] on icon at bounding box center [290, 59] width 9 height 11
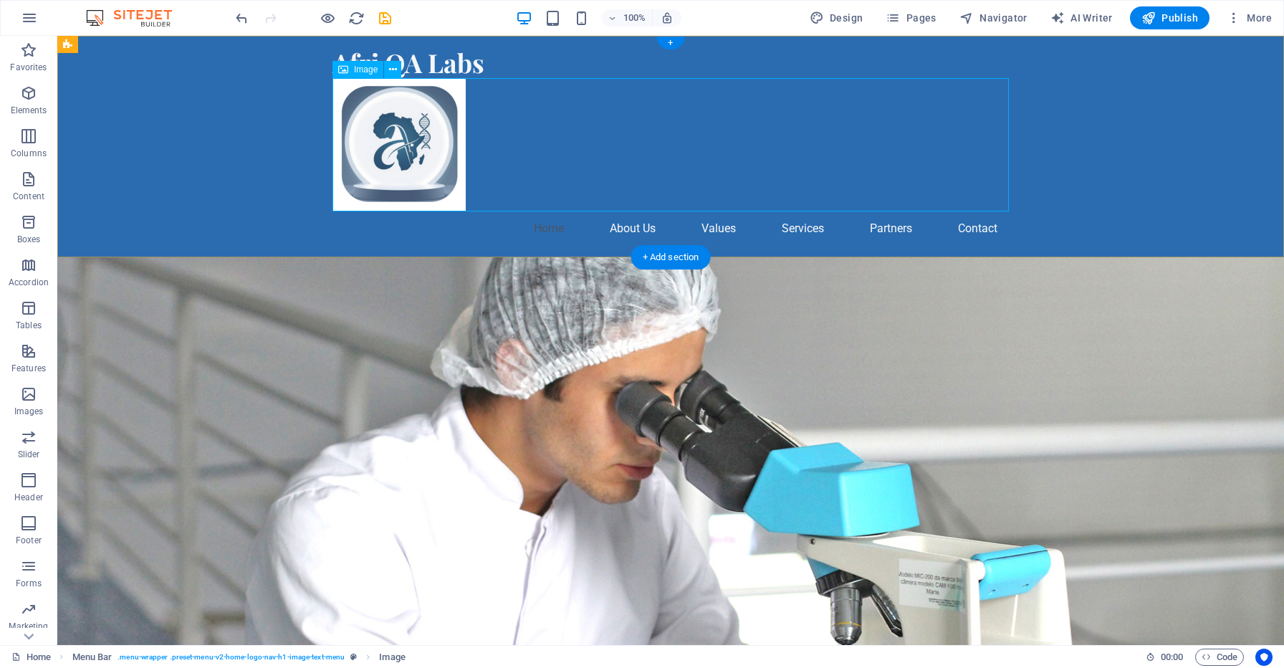
click at [393, 113] on figure at bounding box center [670, 144] width 676 height 133
click at [394, 67] on icon at bounding box center [393, 69] width 8 height 15
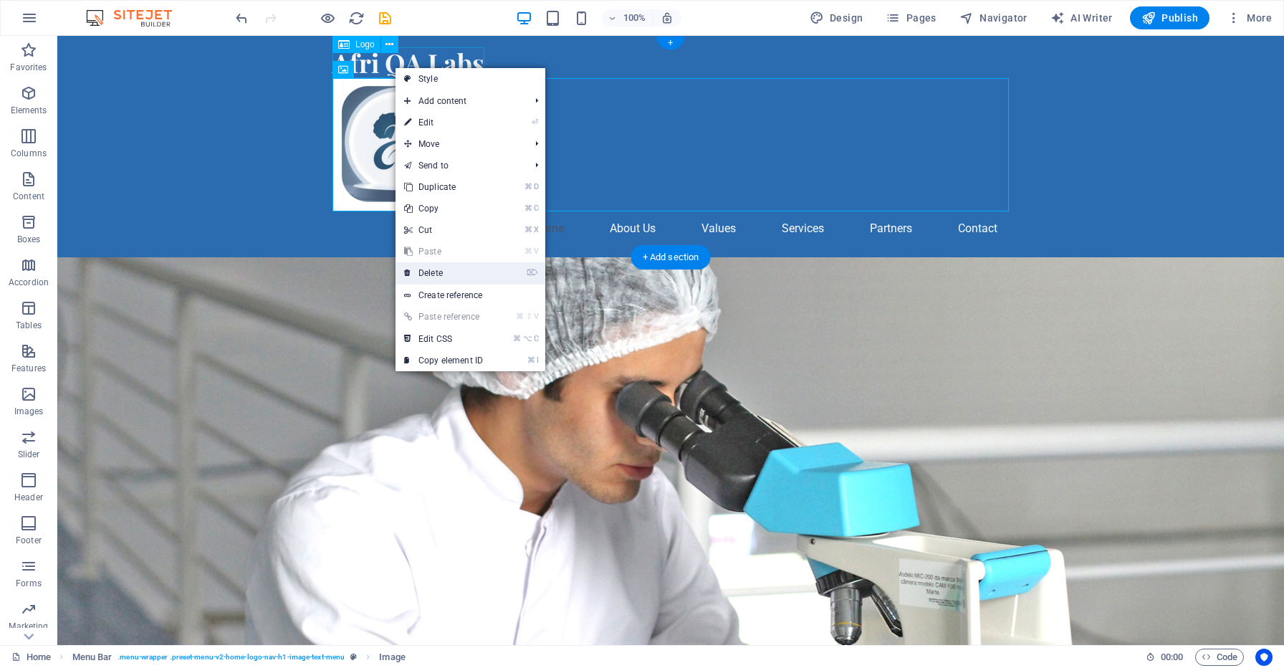
click at [437, 271] on link "⌦ Delete" at bounding box center [443, 272] width 96 height 21
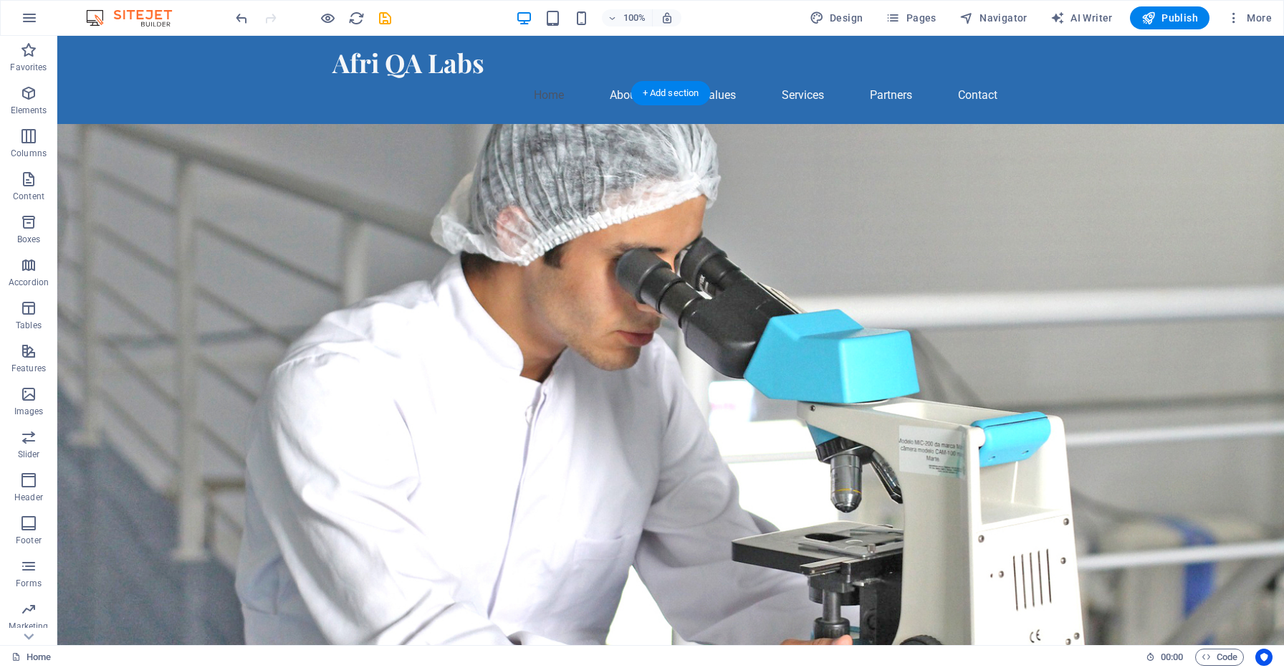
click at [875, 178] on figure at bounding box center [670, 429] width 1226 height 611
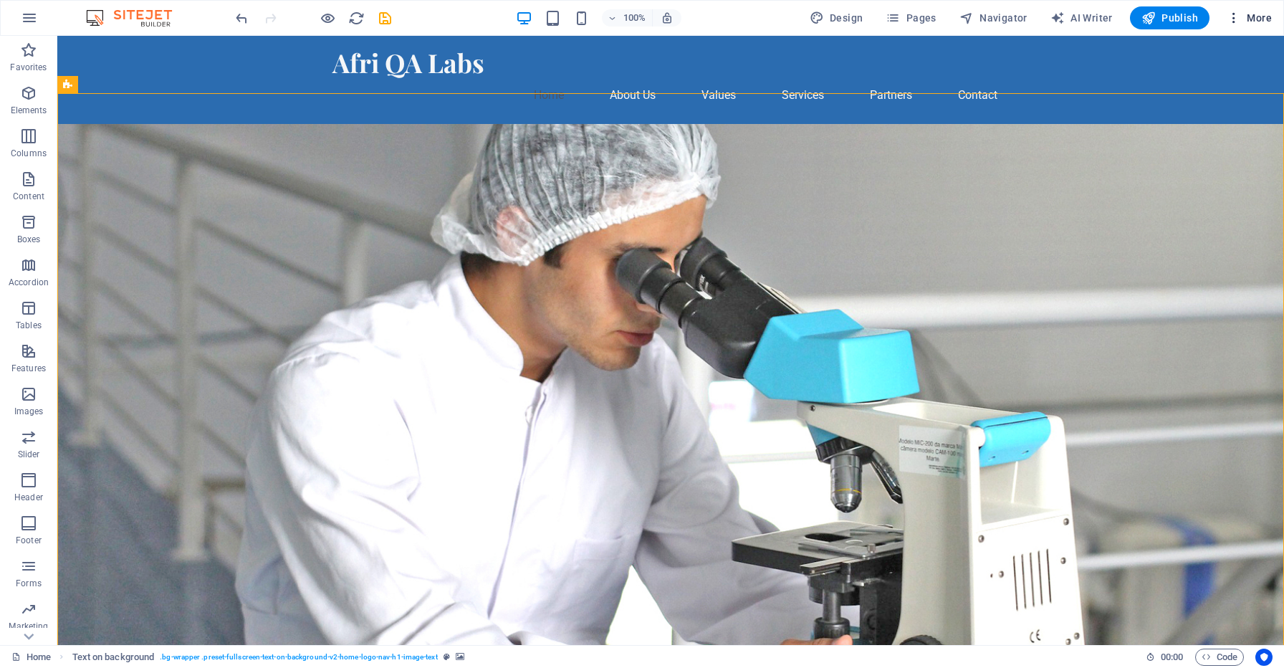
click at [1236, 19] on icon "button" at bounding box center [1233, 18] width 14 height 14
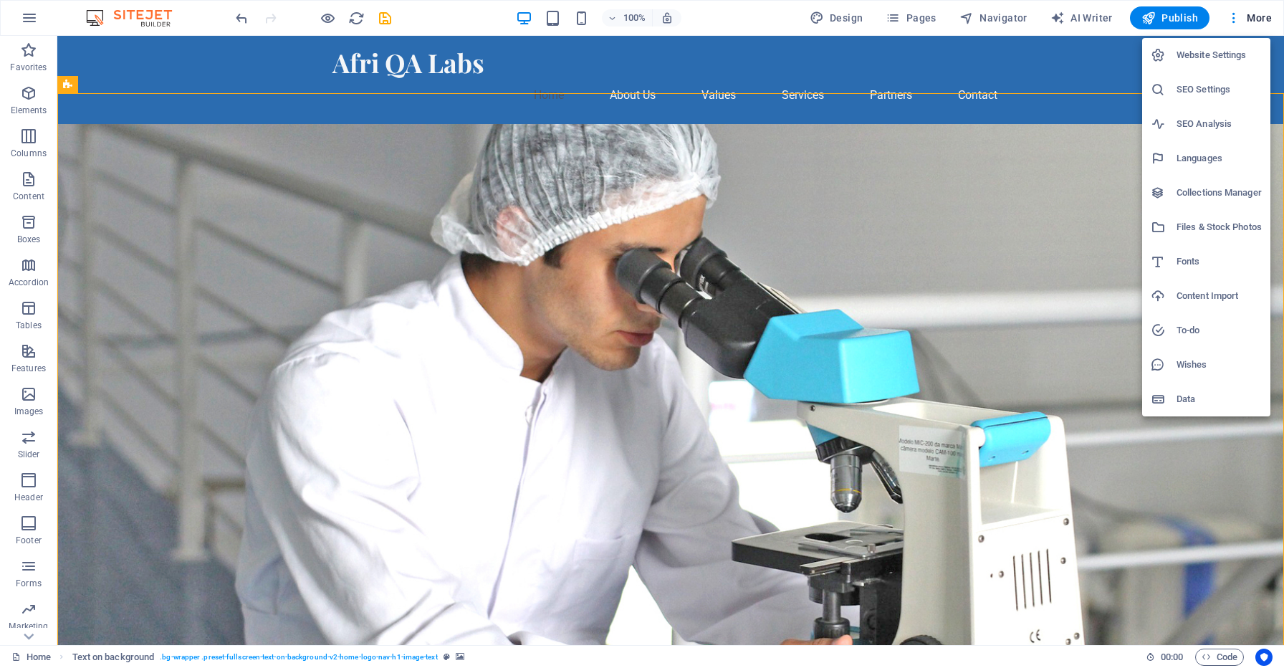
click at [24, 224] on div at bounding box center [642, 334] width 1284 height 668
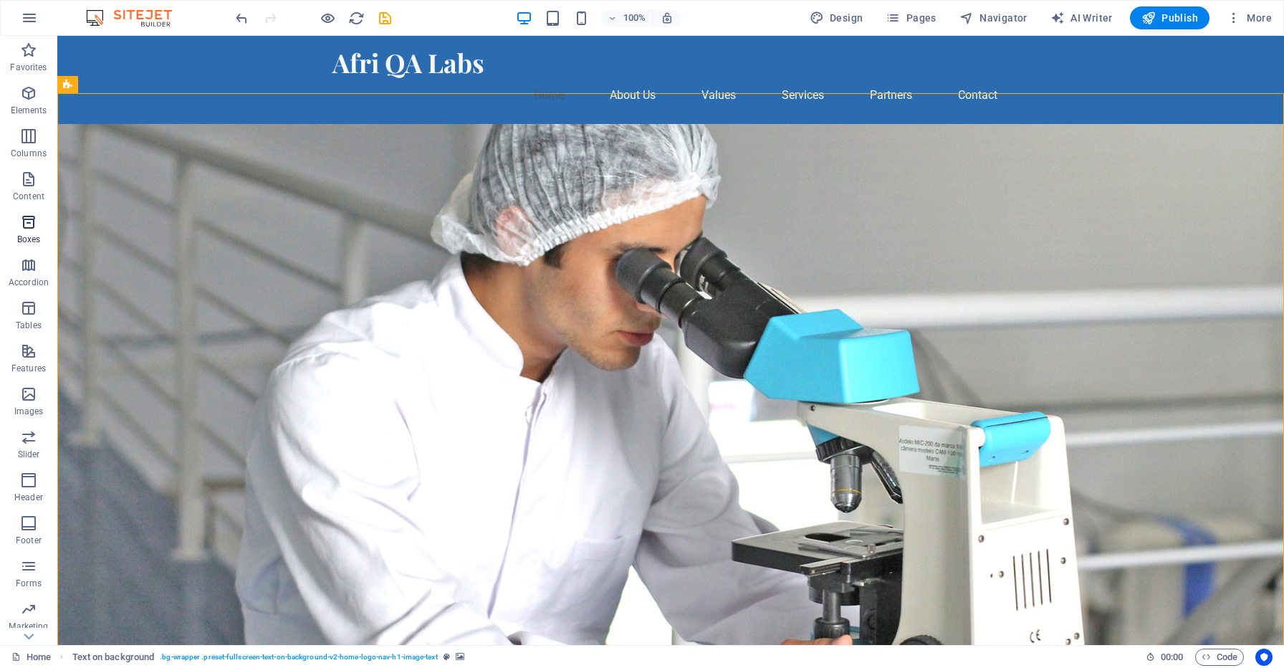
click at [31, 226] on icon "button" at bounding box center [28, 221] width 17 height 17
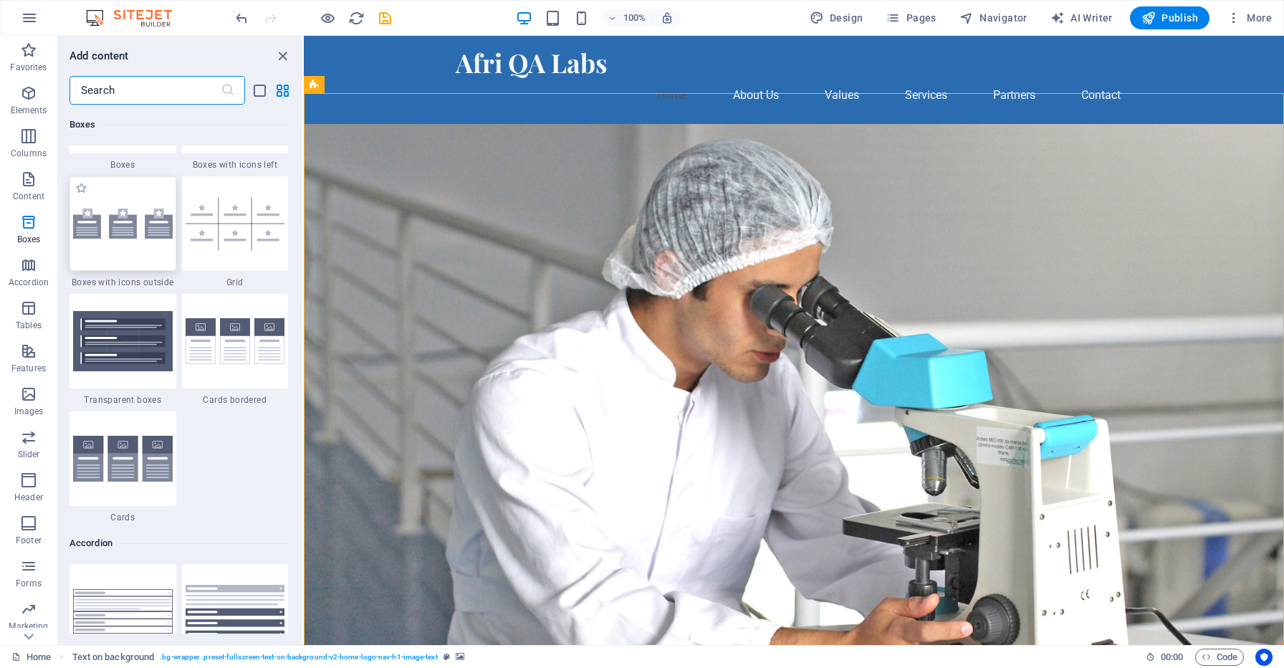
scroll to position [4158, 0]
